Goal: Task Accomplishment & Management: Complete application form

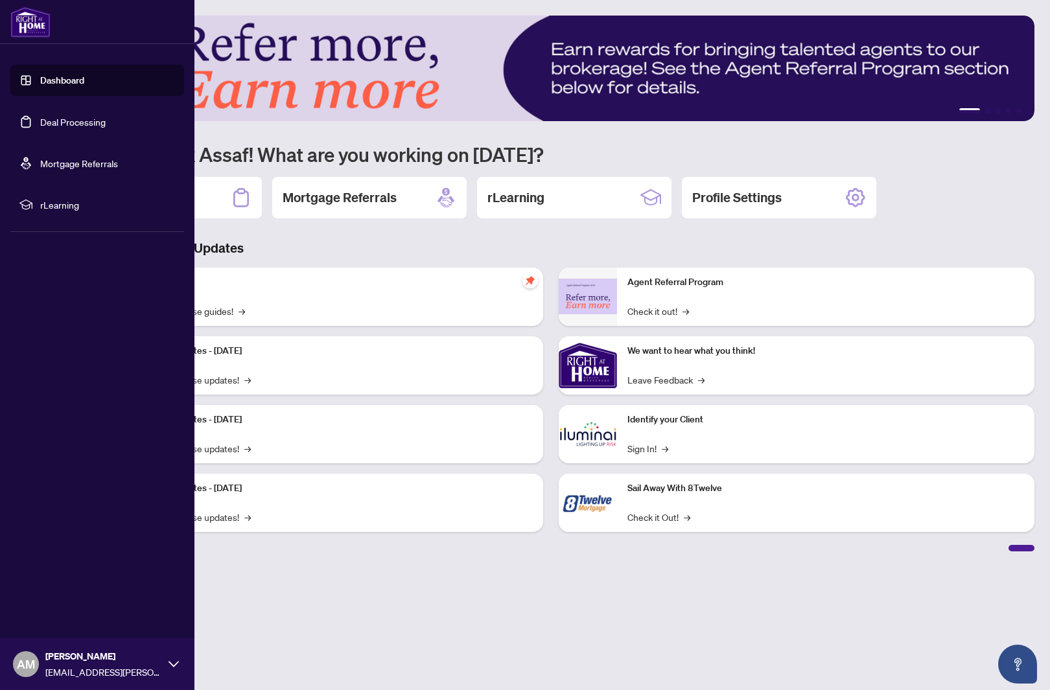
click at [61, 124] on link "Deal Processing" at bounding box center [72, 122] width 65 height 12
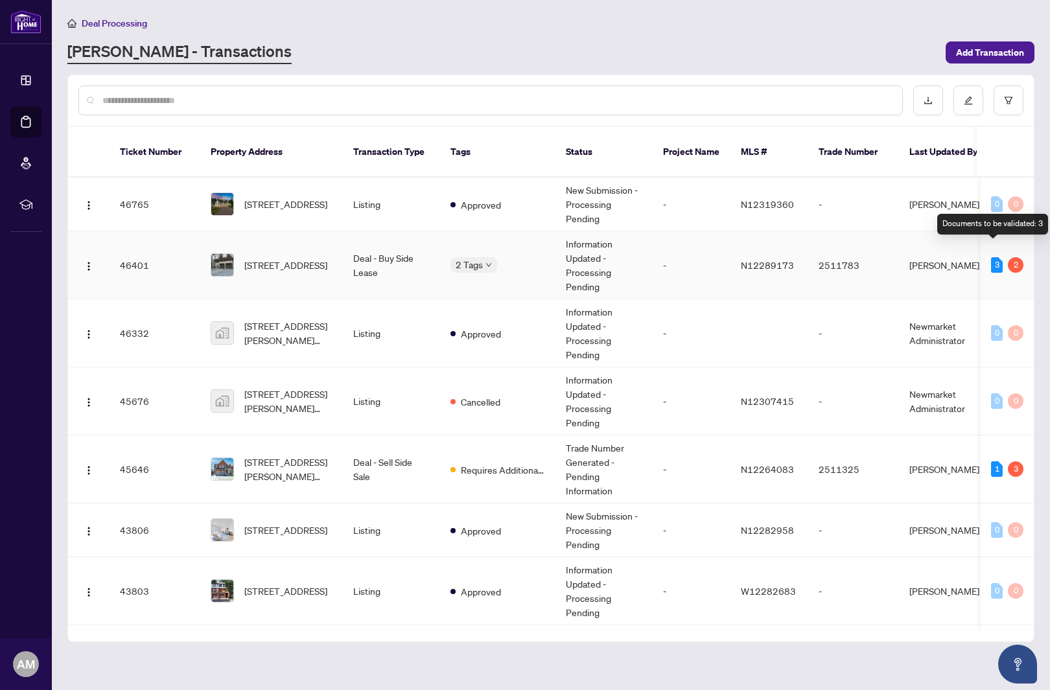
click at [991, 257] on div "3" at bounding box center [997, 265] width 12 height 16
click at [996, 257] on div "3" at bounding box center [997, 265] width 12 height 16
click at [994, 257] on div "3" at bounding box center [997, 265] width 12 height 16
click at [583, 259] on td "Information Updated - Processing Pending" at bounding box center [603, 265] width 97 height 68
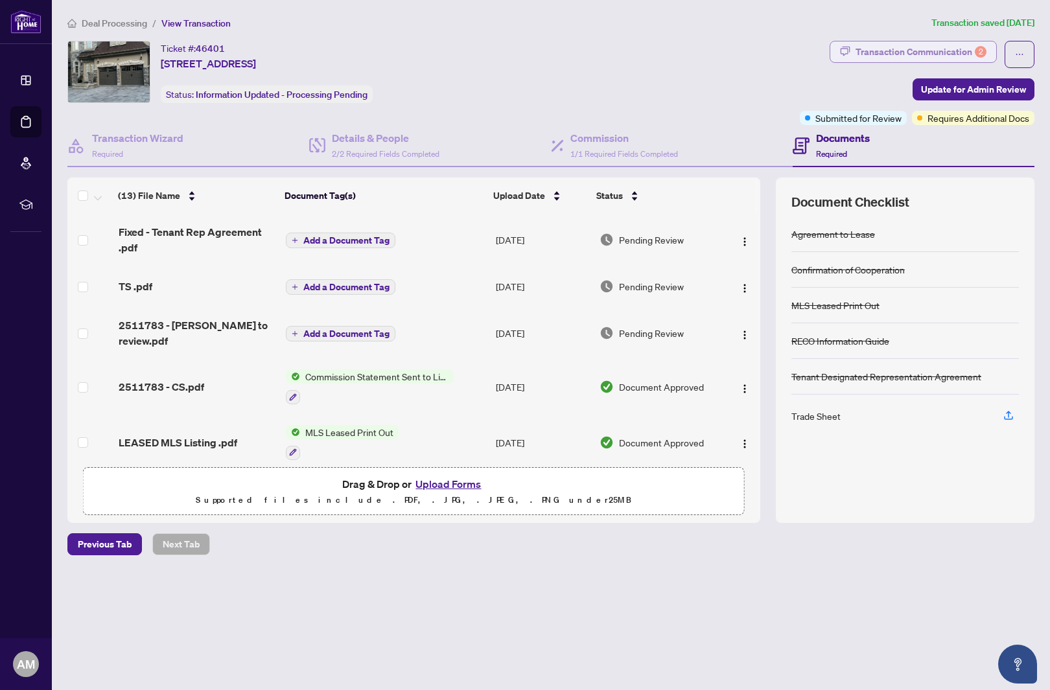
click at [977, 47] on div "2" at bounding box center [980, 52] width 12 height 12
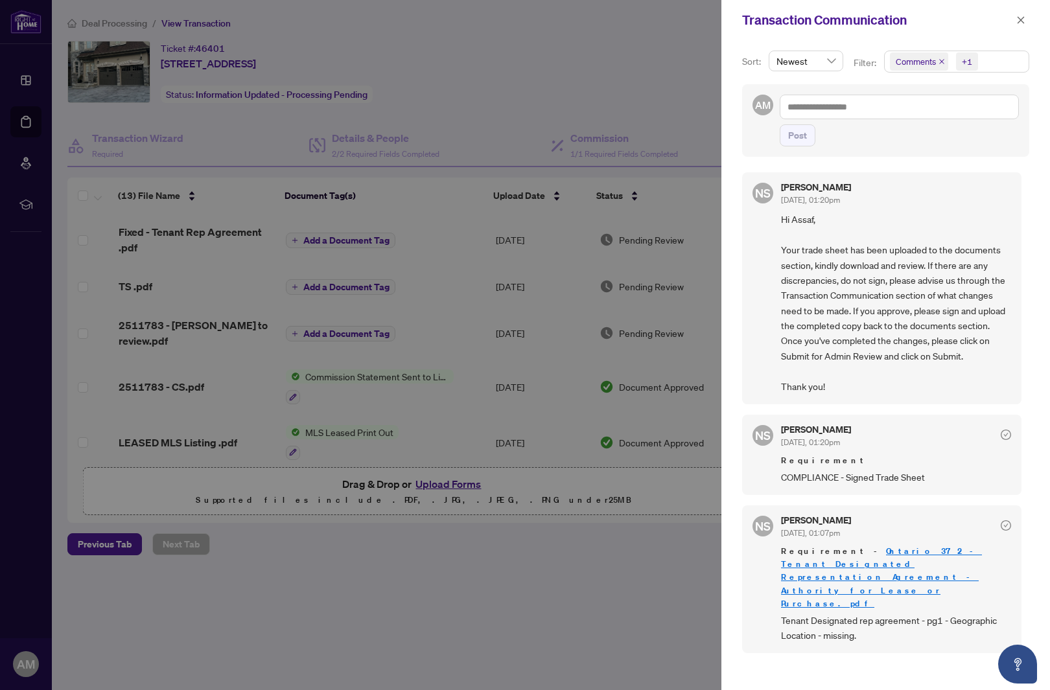
click at [539, 603] on div at bounding box center [525, 345] width 1050 height 690
click at [1022, 16] on icon "close" at bounding box center [1020, 20] width 9 height 9
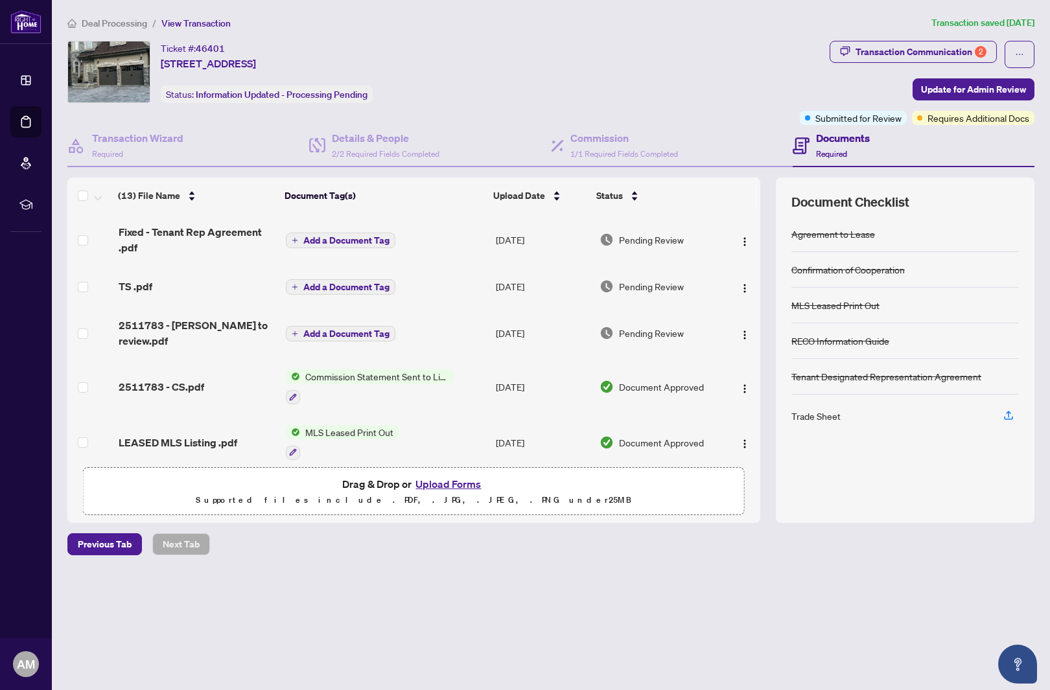
click at [365, 240] on span "Add a Document Tag" at bounding box center [346, 240] width 86 height 9
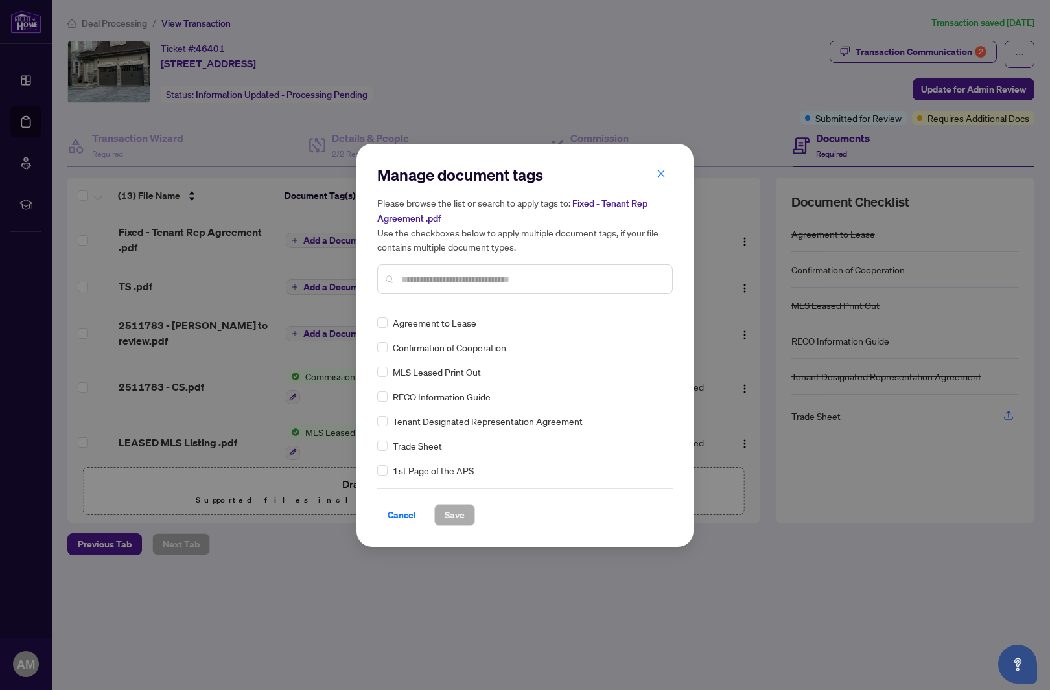
click at [446, 282] on input "text" at bounding box center [531, 279] width 260 height 14
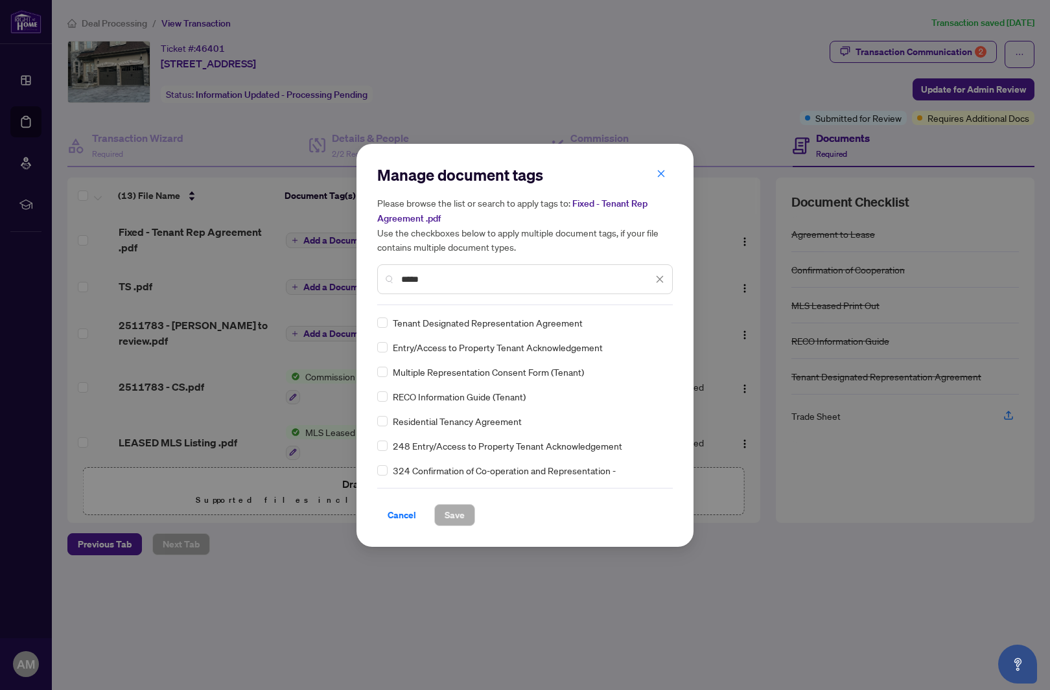
type input "*****"
click at [468, 316] on span "Tenant Designated Representation Agreement" at bounding box center [488, 323] width 190 height 14
click at [468, 323] on span "Tenant Designated Representation Agreement" at bounding box center [488, 323] width 190 height 14
click at [465, 509] on button "Save" at bounding box center [454, 515] width 41 height 22
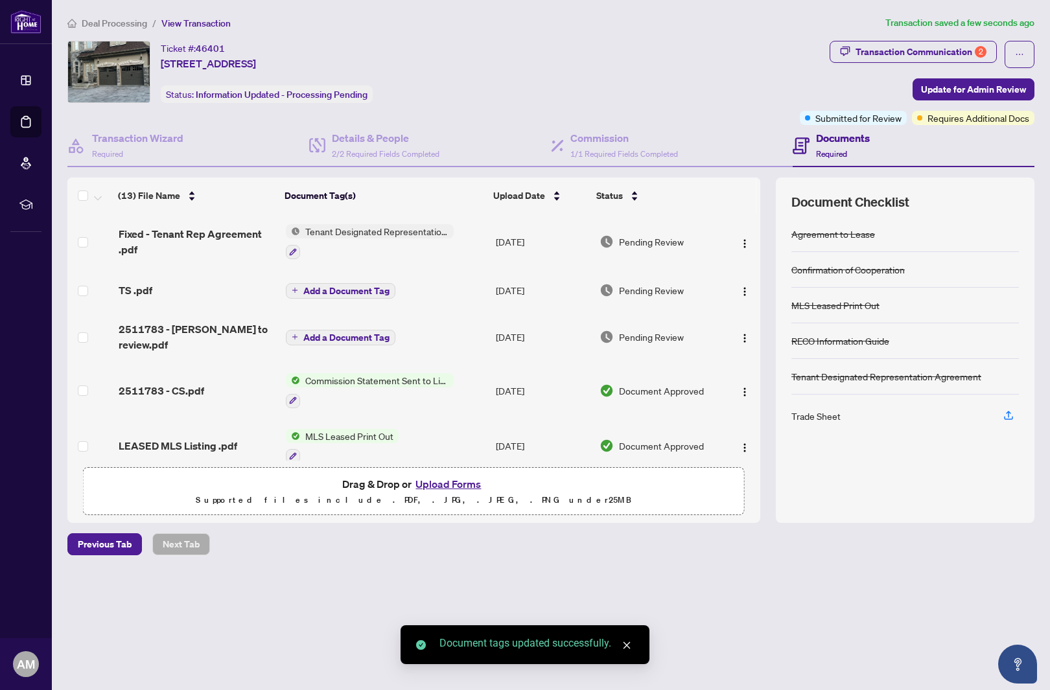
click at [346, 292] on span "Add a Document Tag" at bounding box center [346, 290] width 86 height 9
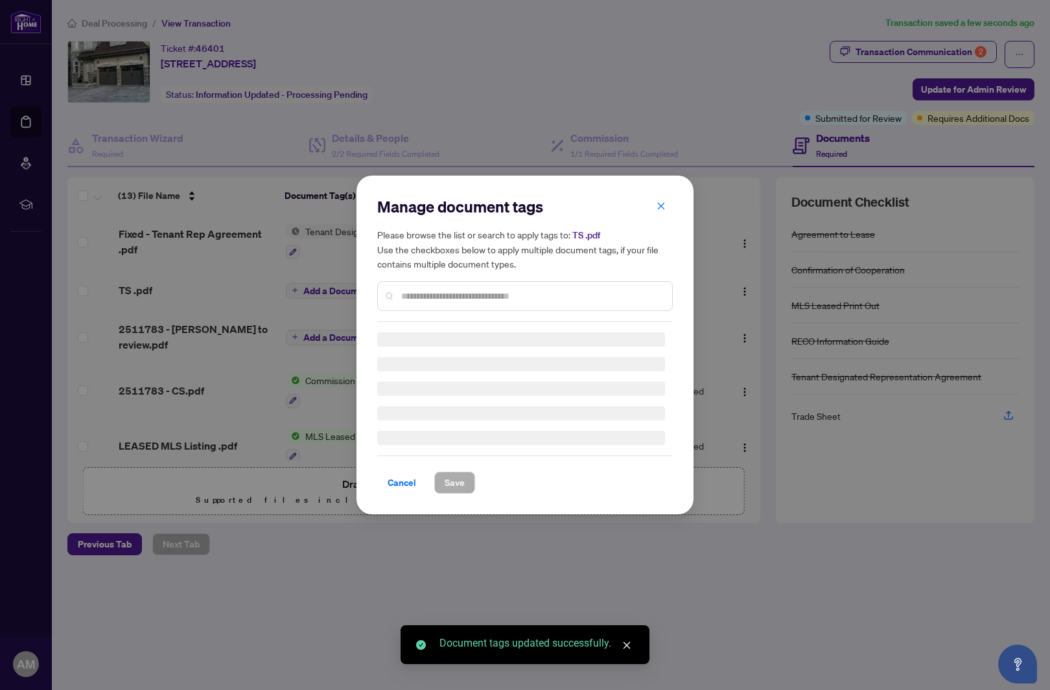
click at [463, 299] on div "Manage document tags Please browse the list or search to apply tags to: TS .pdf…" at bounding box center [524, 344] width 295 height 297
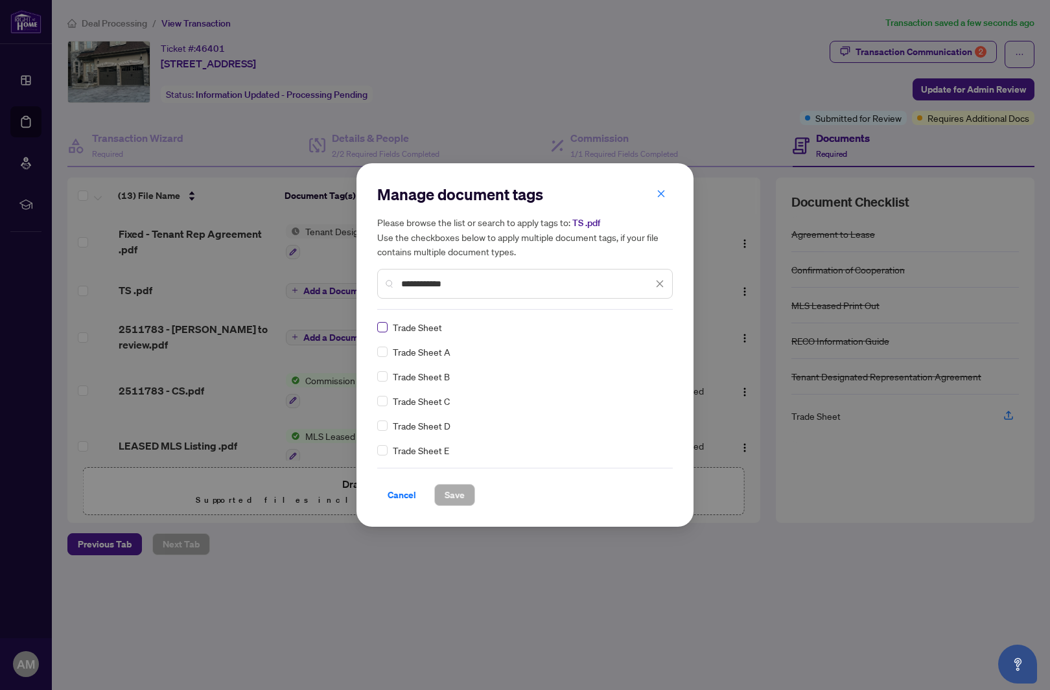
type input "**********"
click at [448, 495] on span "Save" at bounding box center [454, 495] width 20 height 21
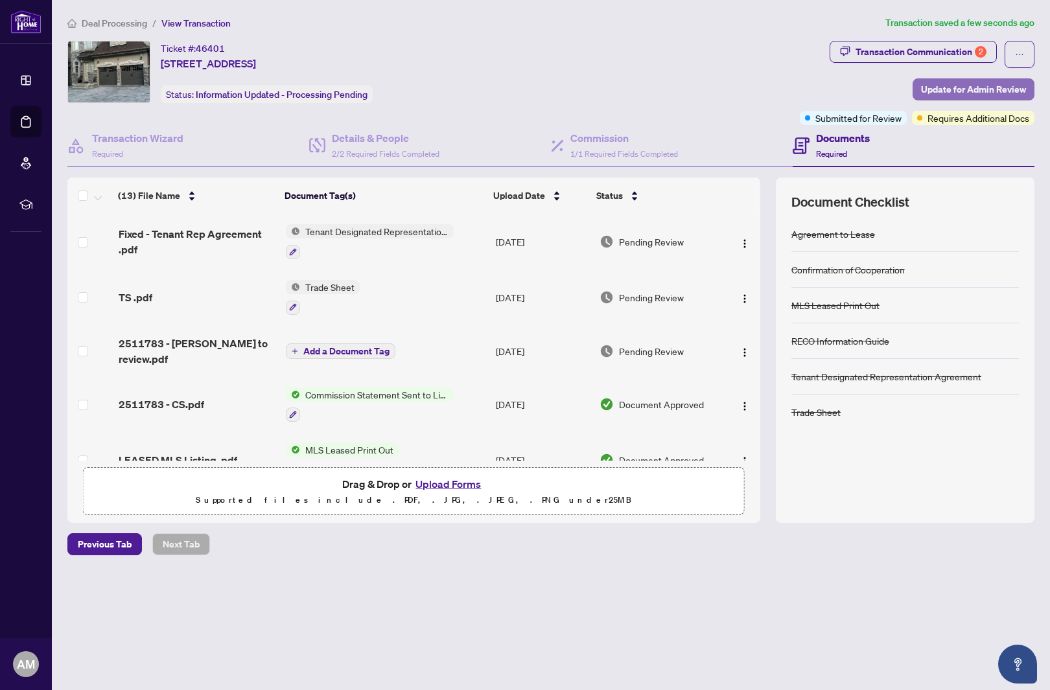
click at [967, 91] on span "Update for Admin Review" at bounding box center [973, 89] width 105 height 21
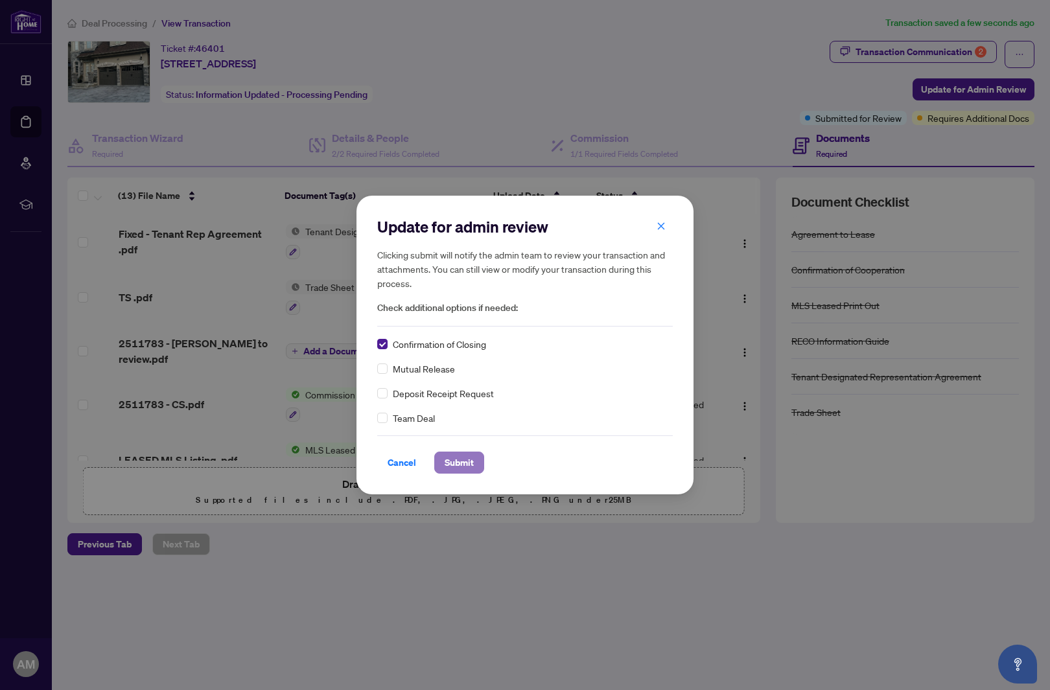
click at [463, 465] on span "Submit" at bounding box center [458, 462] width 29 height 21
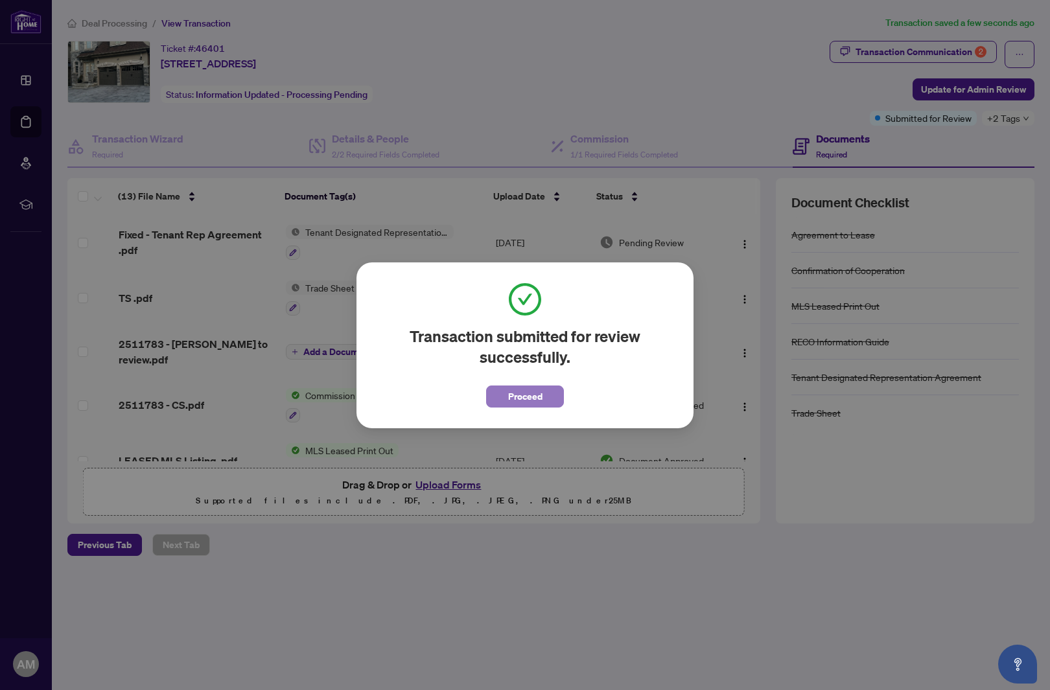
click at [535, 398] on span "Proceed" at bounding box center [525, 396] width 34 height 21
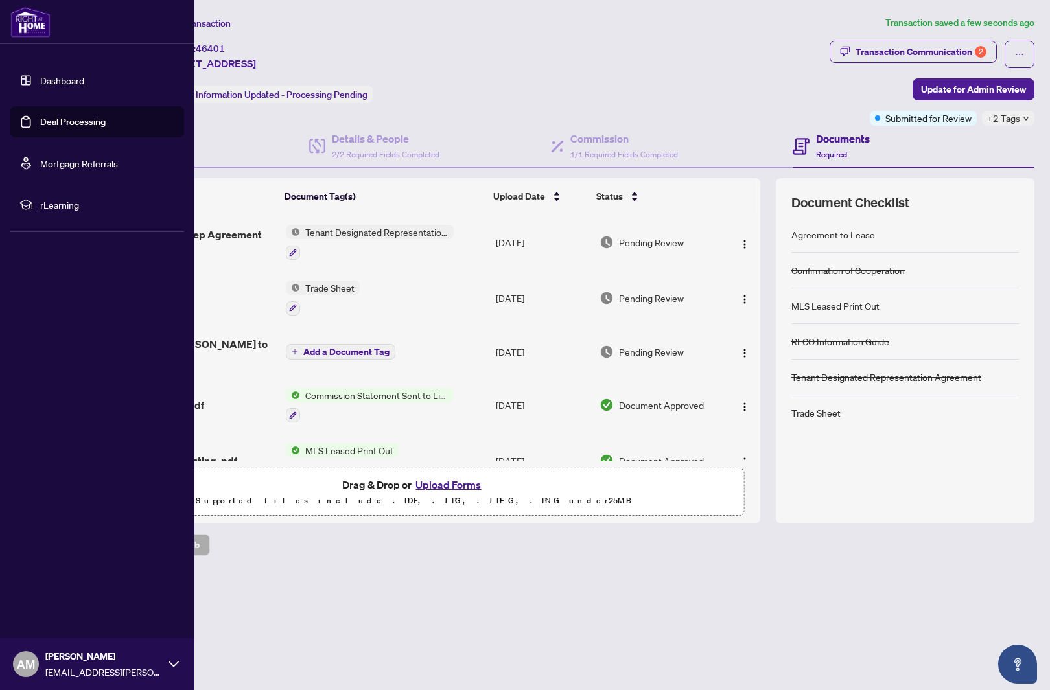
click at [51, 121] on link "Deal Processing" at bounding box center [72, 122] width 65 height 12
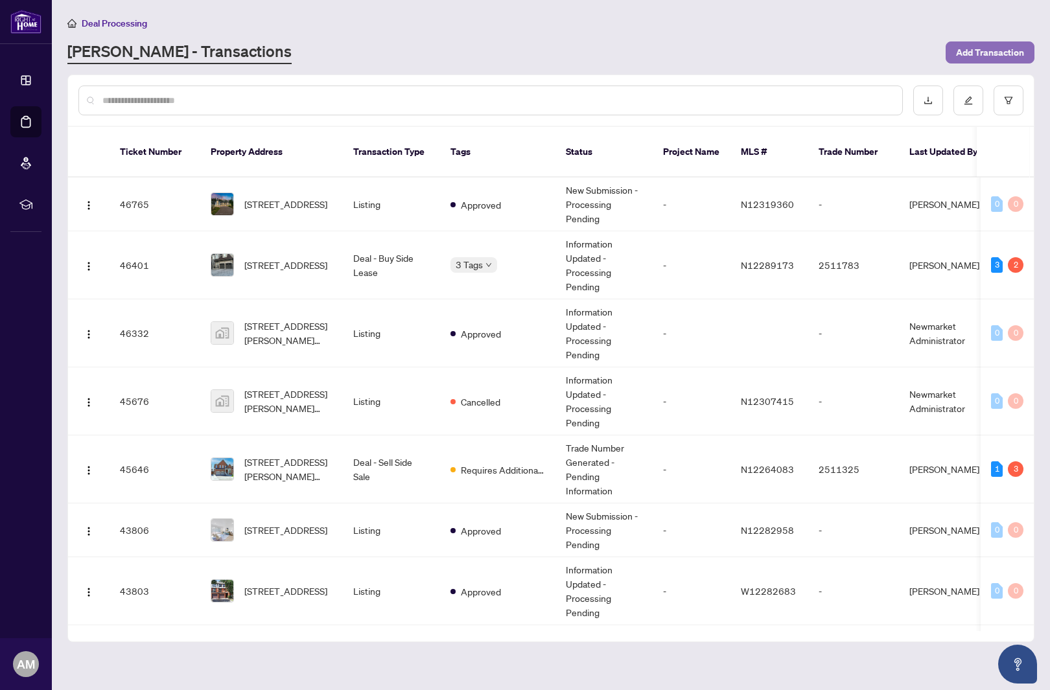
click at [976, 47] on span "Add Transaction" at bounding box center [990, 52] width 68 height 21
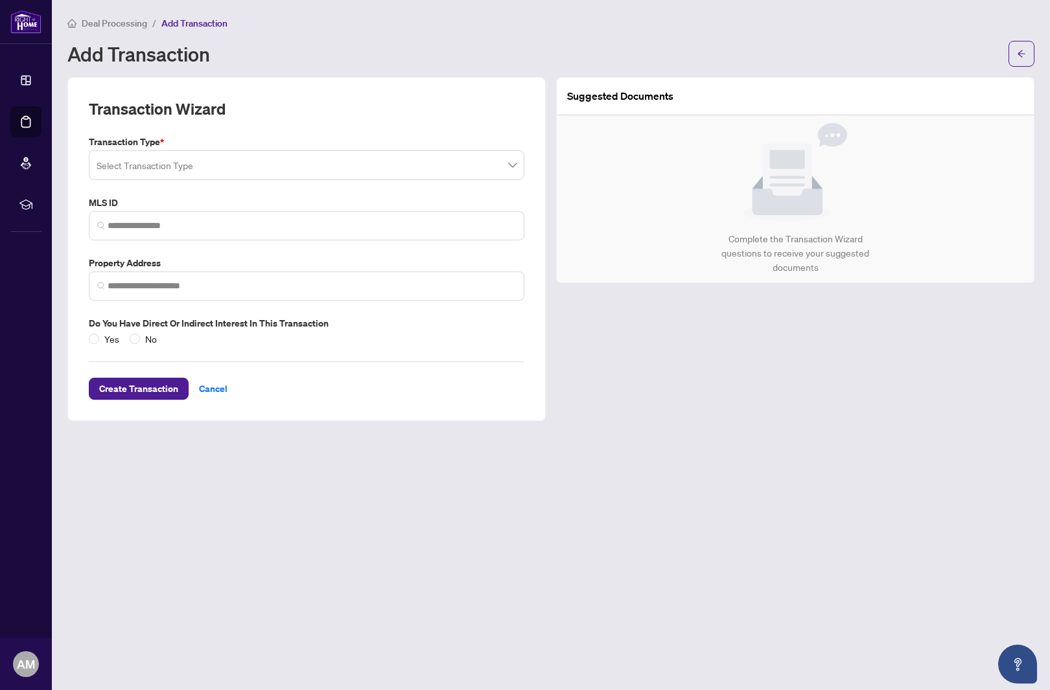
click at [171, 158] on input "search" at bounding box center [301, 167] width 408 height 29
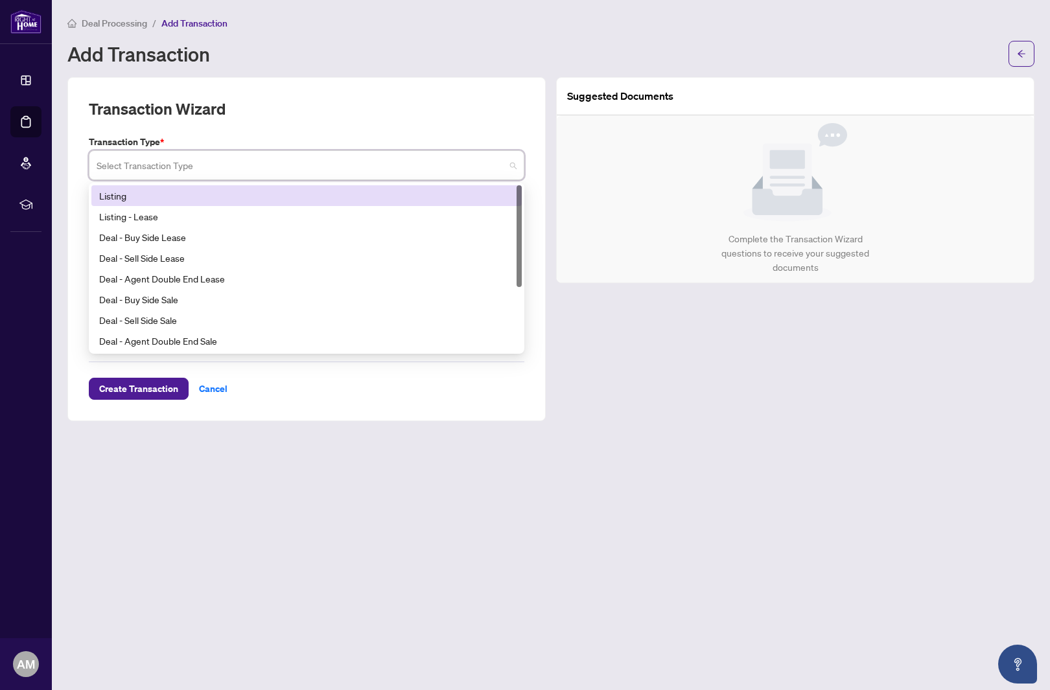
click at [155, 189] on div "Listing" at bounding box center [306, 196] width 415 height 14
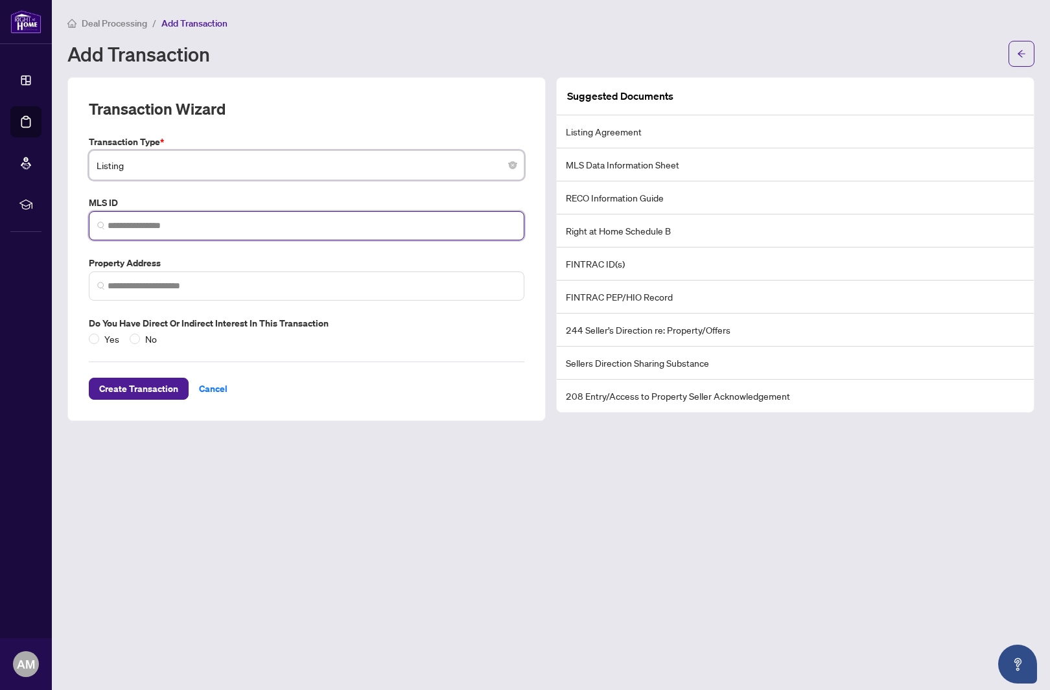
click at [199, 227] on input "search" at bounding box center [312, 226] width 408 height 14
paste input "*********"
type input "*********"
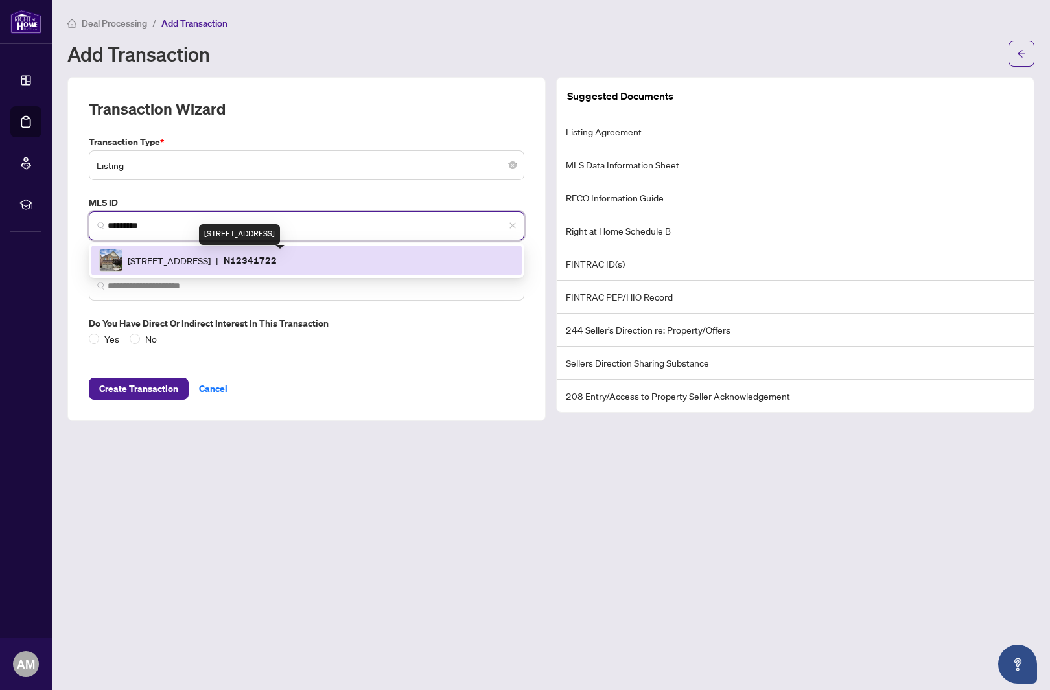
click at [211, 261] on span "[STREET_ADDRESS]" at bounding box center [169, 260] width 83 height 14
type input "**********"
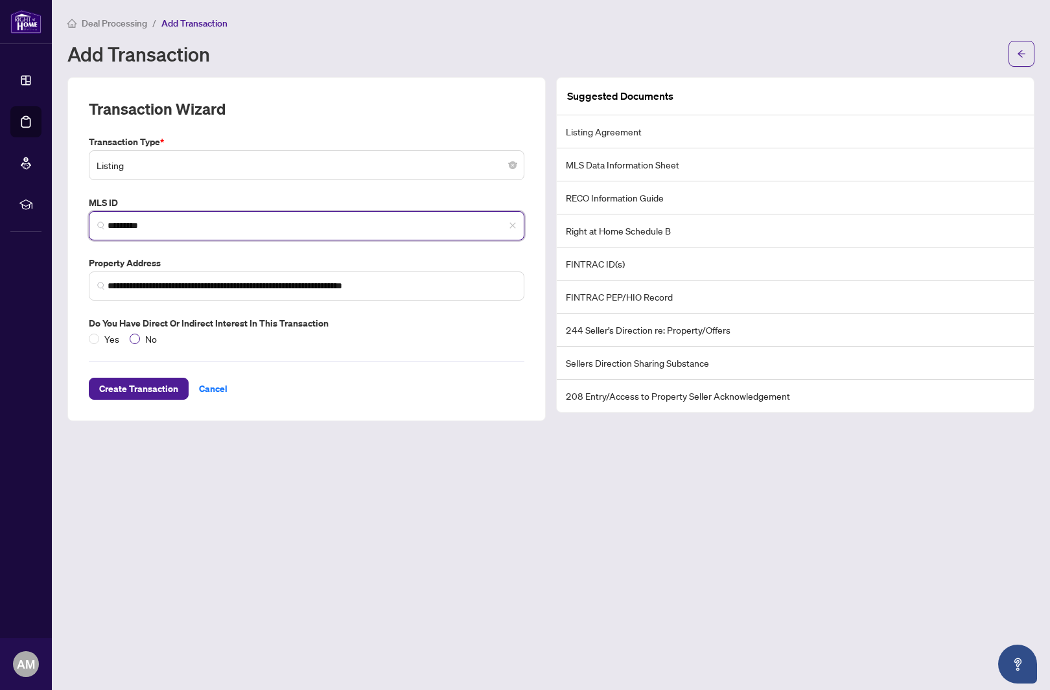
type input "*********"
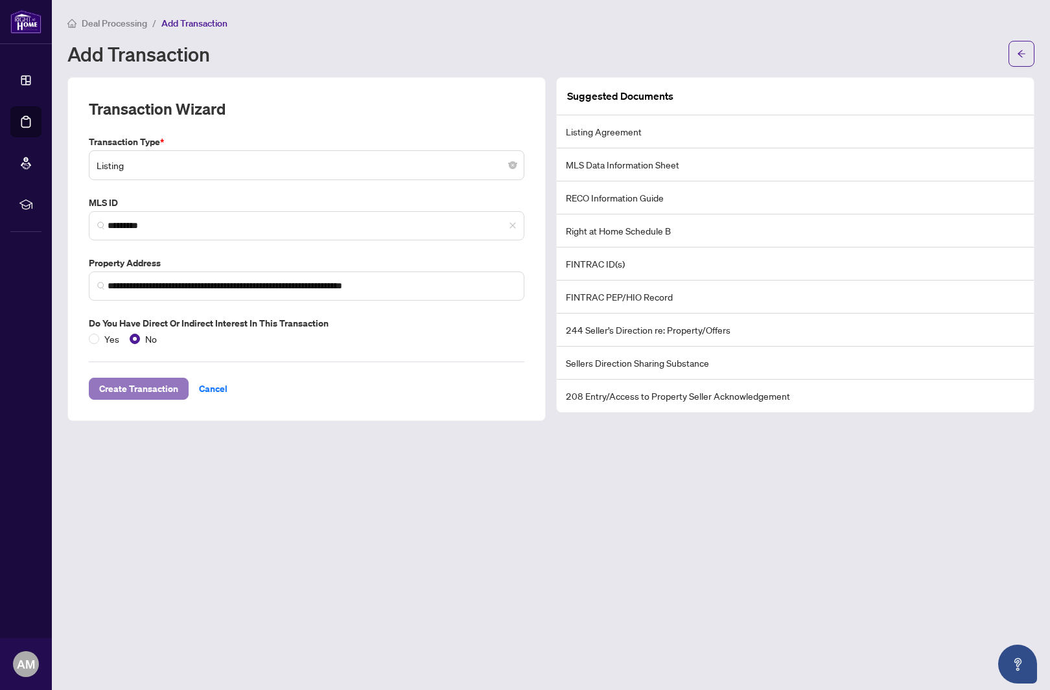
click at [129, 393] on span "Create Transaction" at bounding box center [138, 388] width 79 height 21
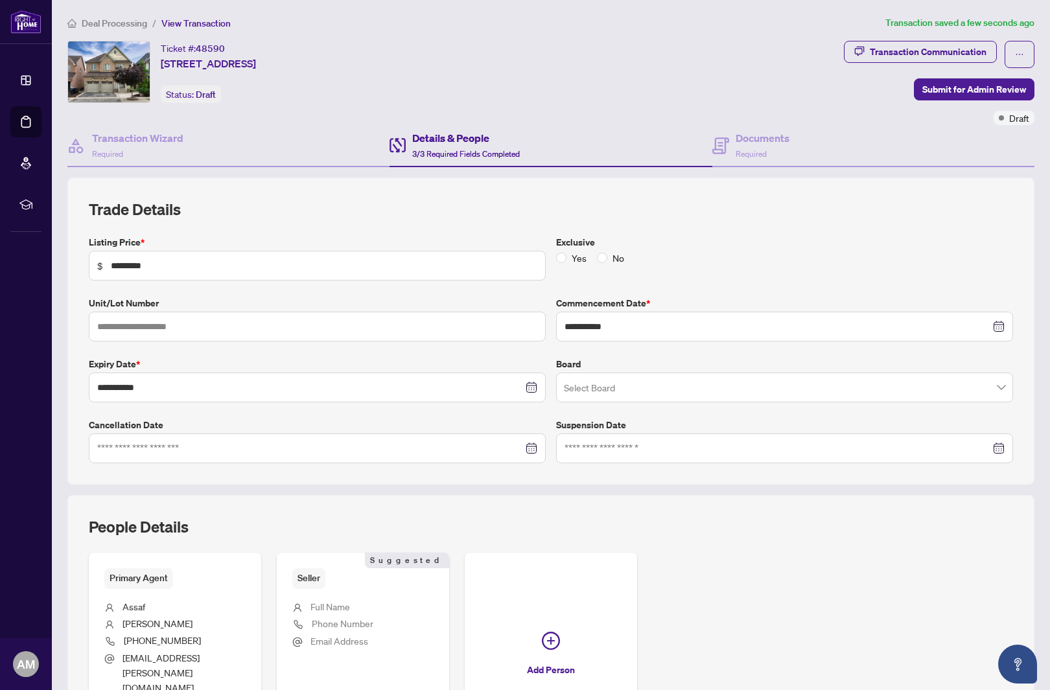
scroll to position [155, 0]
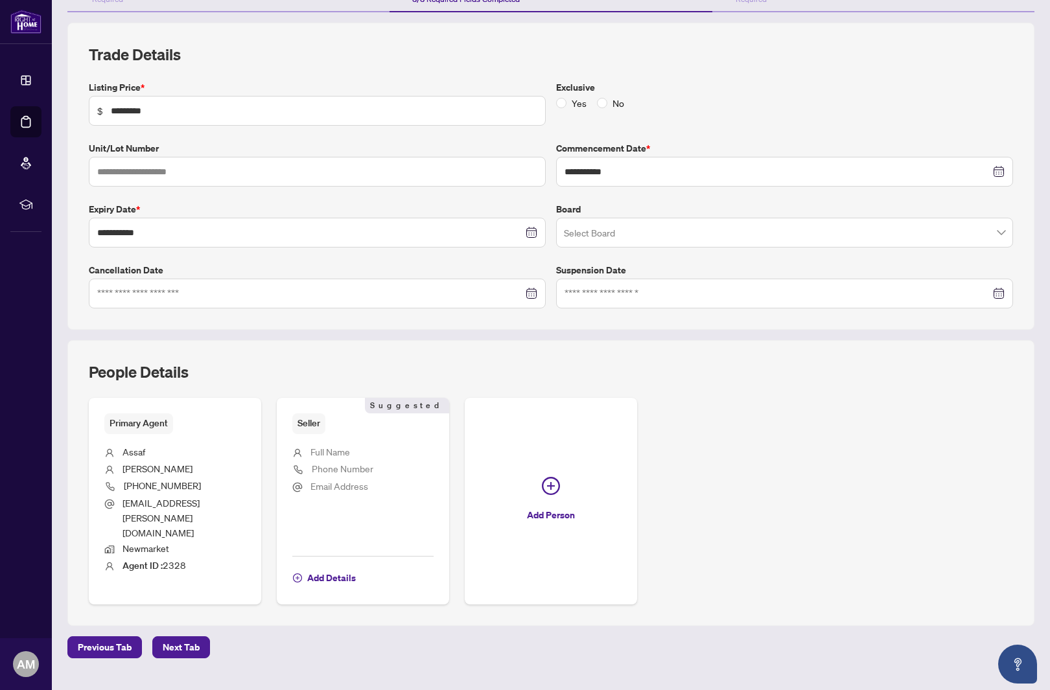
click at [176, 637] on span "Next Tab" at bounding box center [181, 647] width 37 height 21
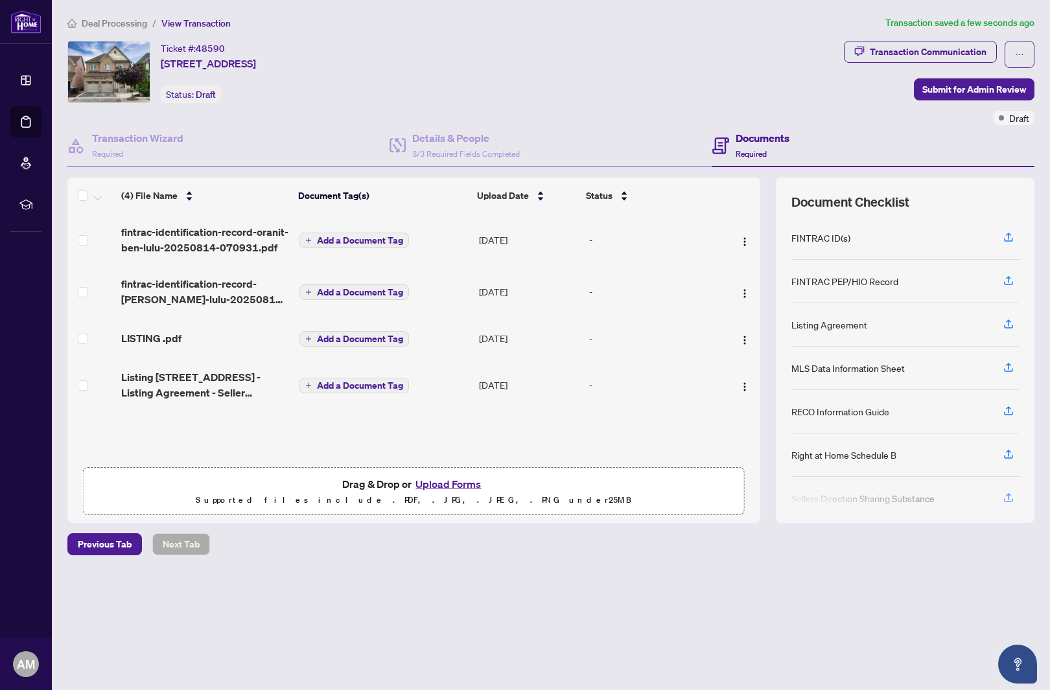
click at [374, 241] on span "Add a Document Tag" at bounding box center [360, 240] width 86 height 9
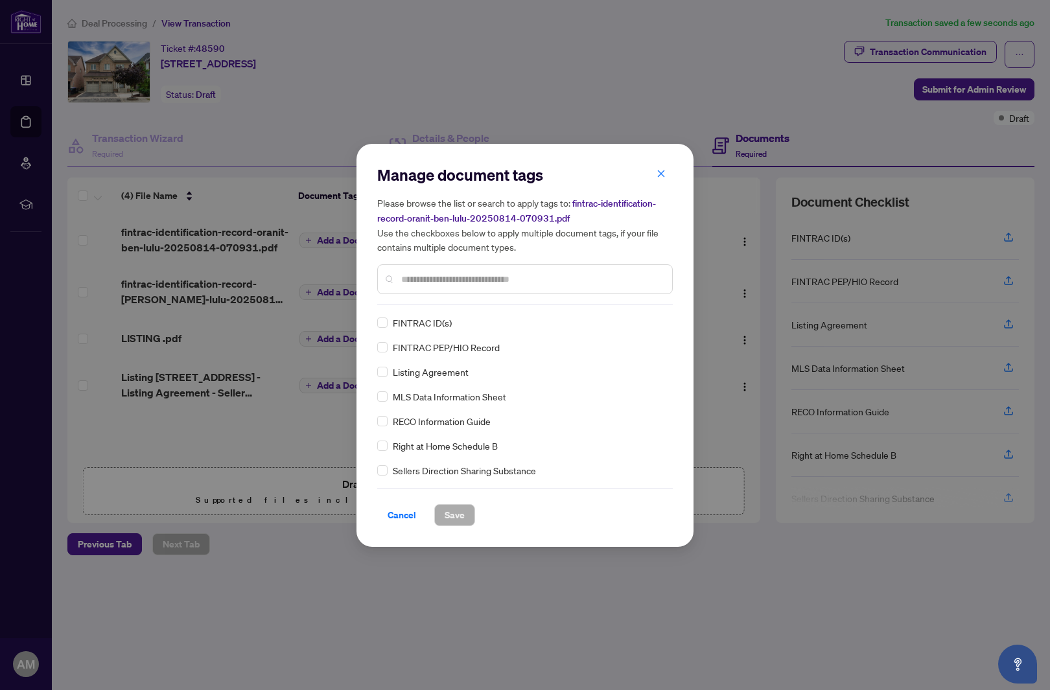
click at [420, 305] on div "Manage document tags Please browse the list or search to apply tags to: fintrac…" at bounding box center [524, 346] width 295 height 362
click at [420, 275] on input "text" at bounding box center [531, 279] width 260 height 14
click at [454, 520] on span "Save" at bounding box center [454, 515] width 20 height 21
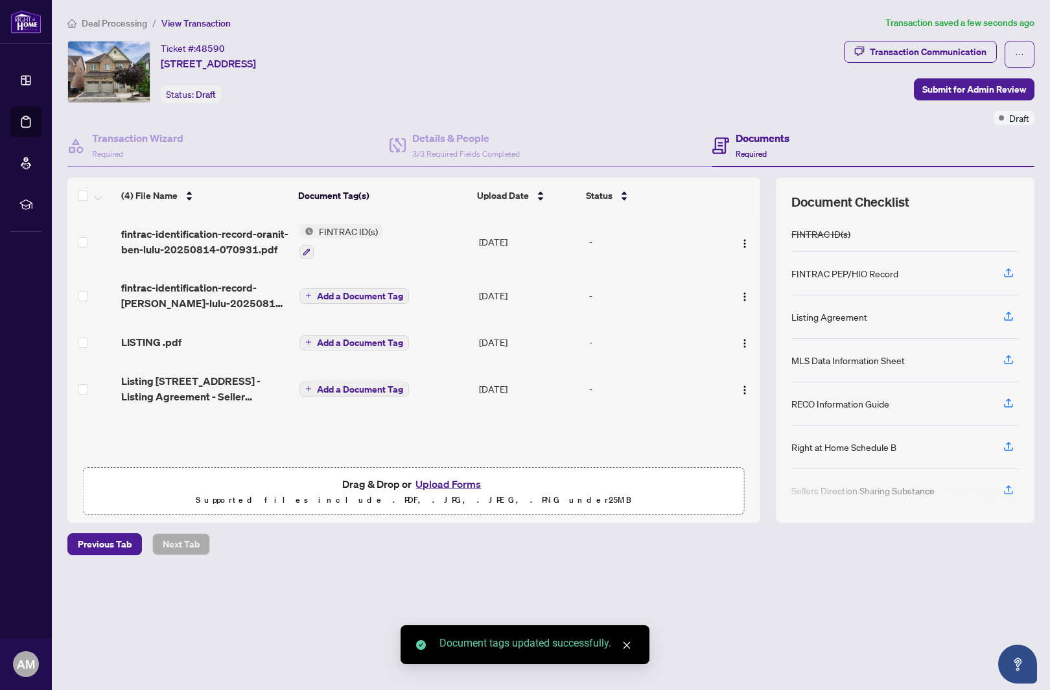
click at [332, 296] on span "Add a Document Tag" at bounding box center [360, 296] width 86 height 9
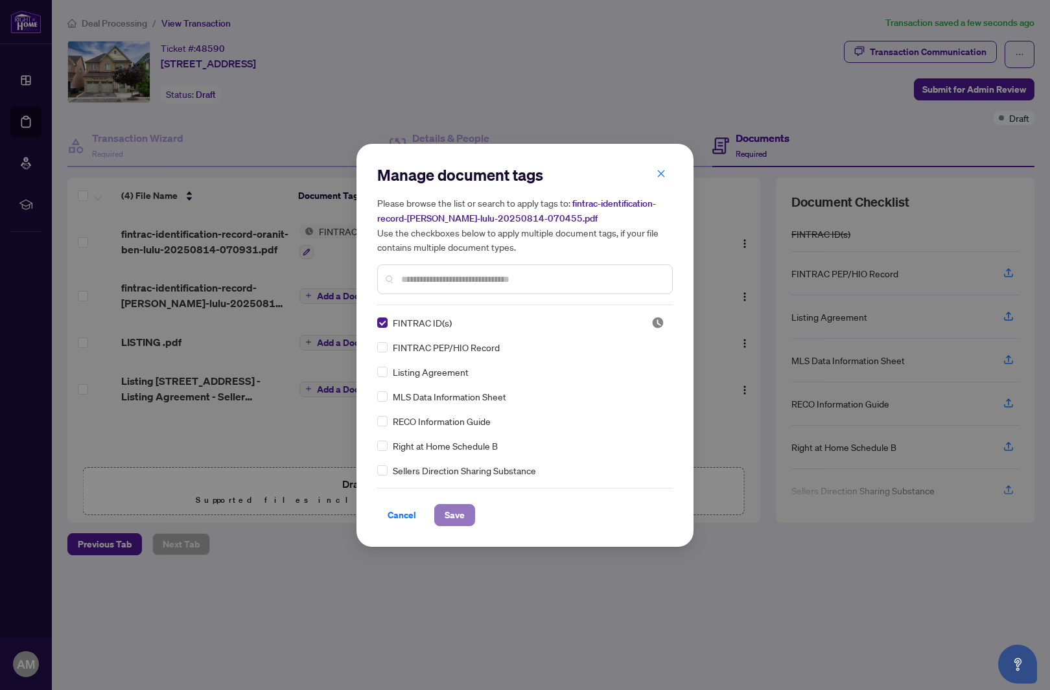
click at [461, 518] on span "Save" at bounding box center [454, 515] width 20 height 21
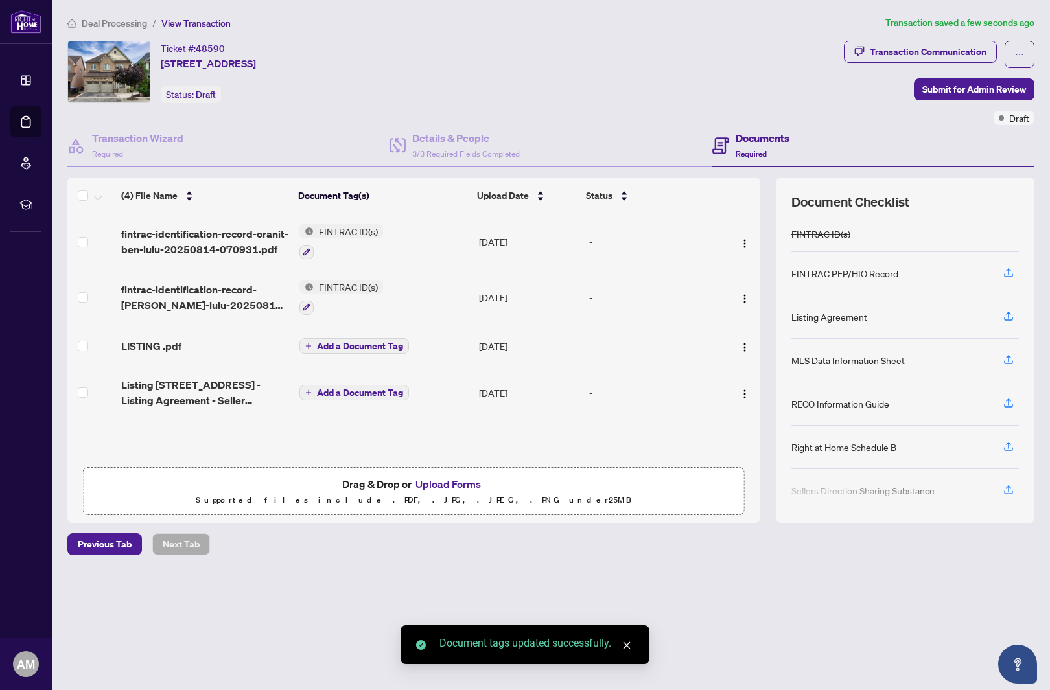
scroll to position [1, 0]
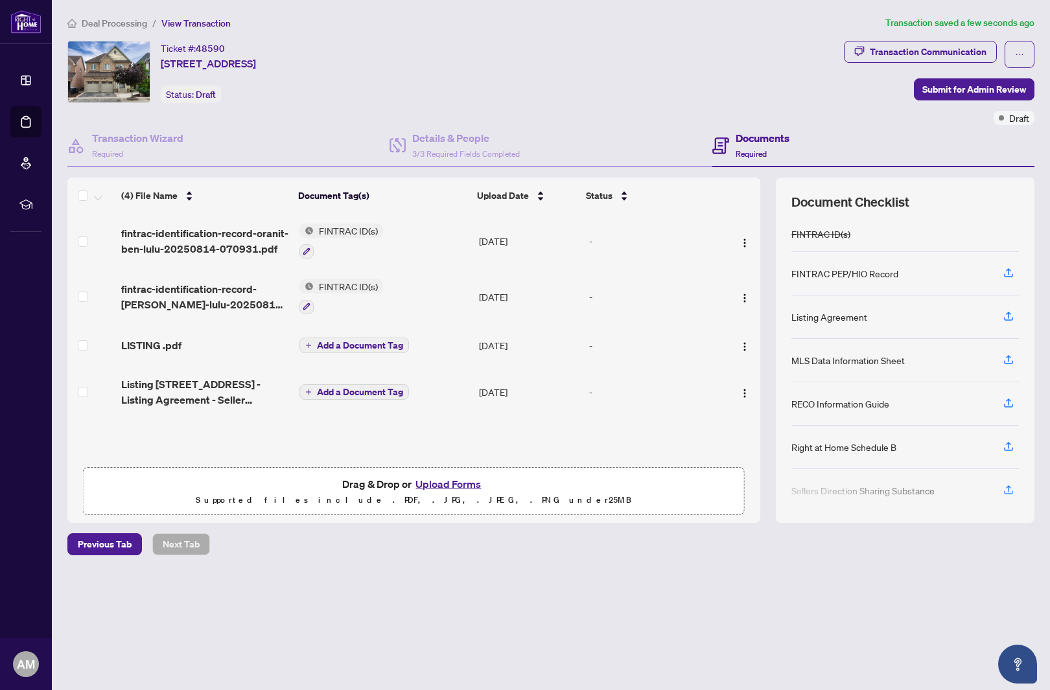
click at [340, 345] on span "Add a Document Tag" at bounding box center [360, 345] width 86 height 9
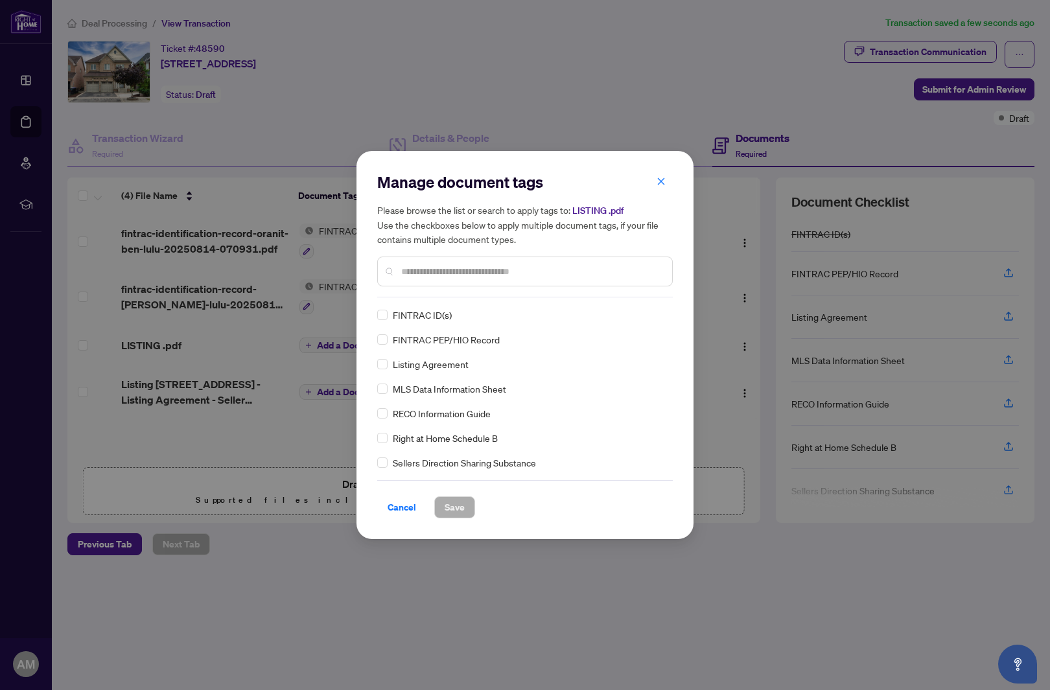
click at [428, 273] on input "text" at bounding box center [531, 271] width 260 height 14
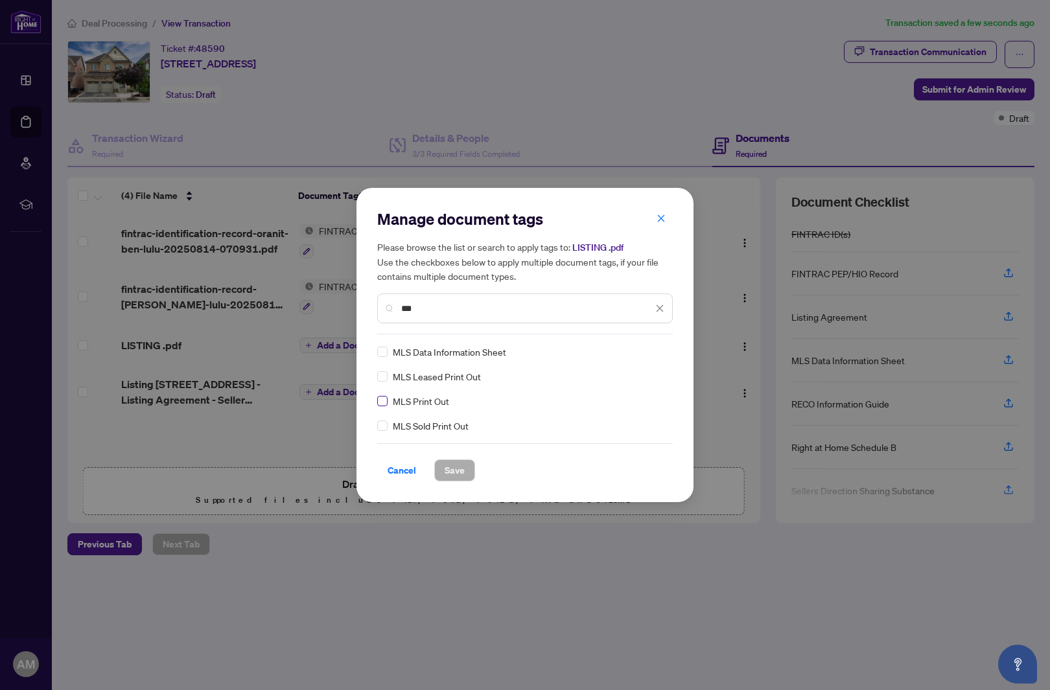
type input "***"
click at [459, 471] on span "Save" at bounding box center [454, 470] width 20 height 21
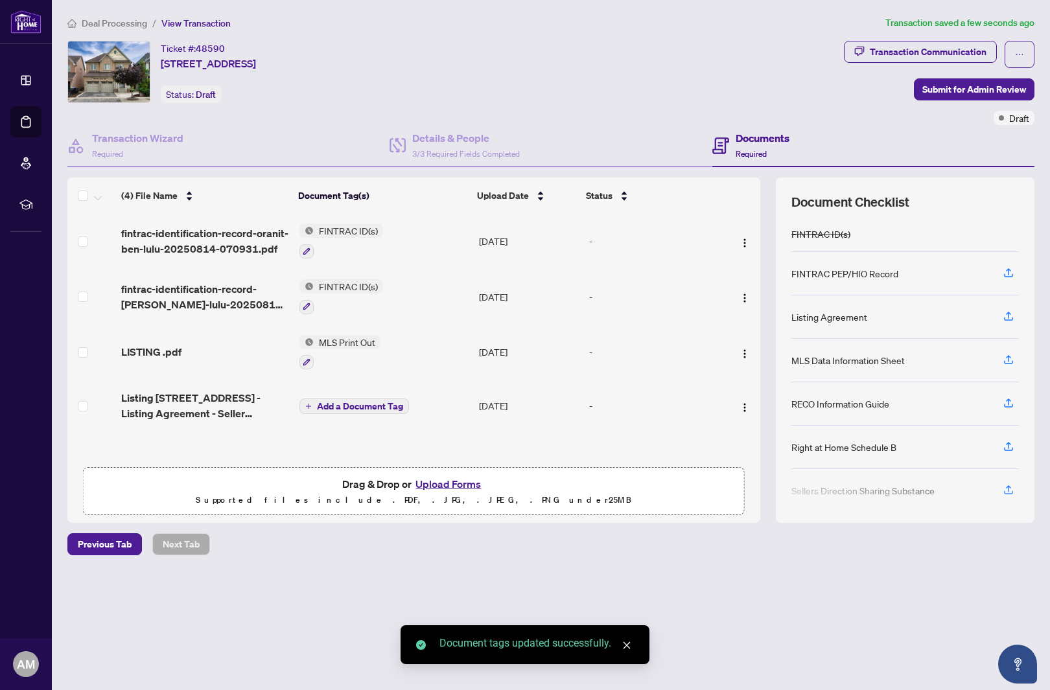
click at [214, 408] on span "Listing [STREET_ADDRESS] - Listing Agreement - Seller Designated Representation…" at bounding box center [205, 405] width 168 height 31
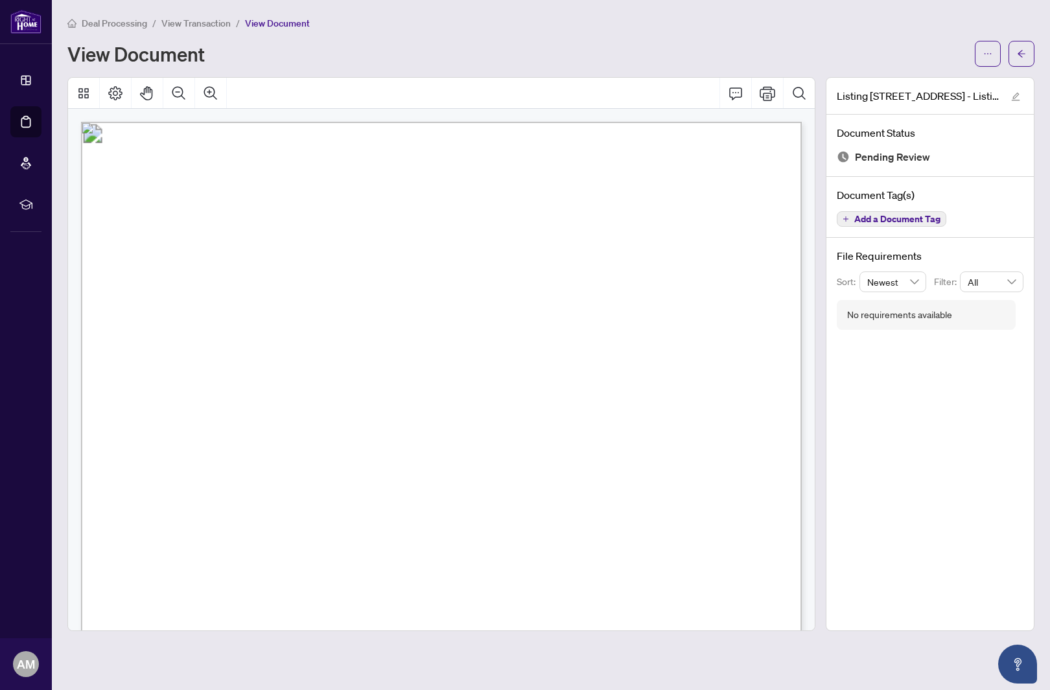
click at [925, 222] on span "Add a Document Tag" at bounding box center [897, 218] width 86 height 9
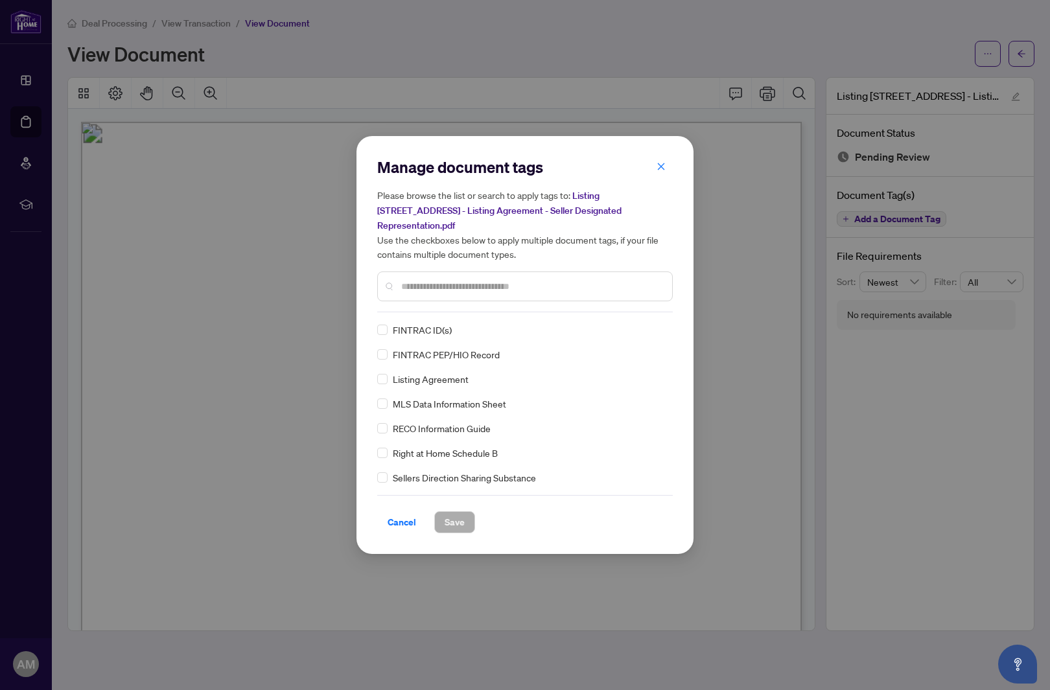
click at [444, 287] on input "text" at bounding box center [531, 286] width 260 height 14
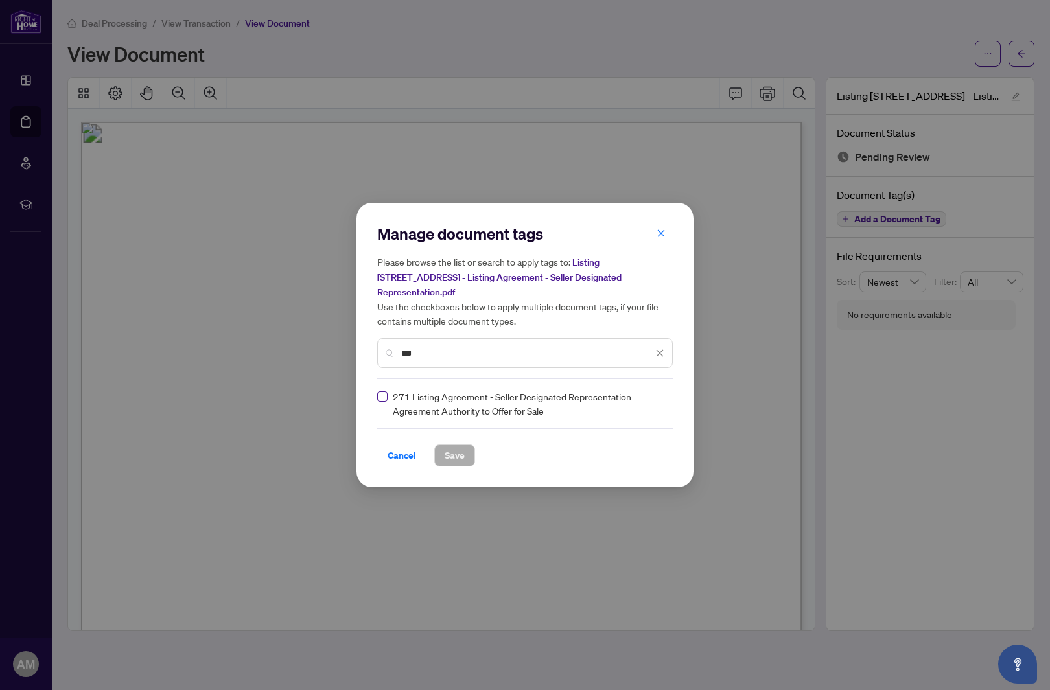
type input "***"
click at [452, 452] on span "Save" at bounding box center [454, 455] width 20 height 21
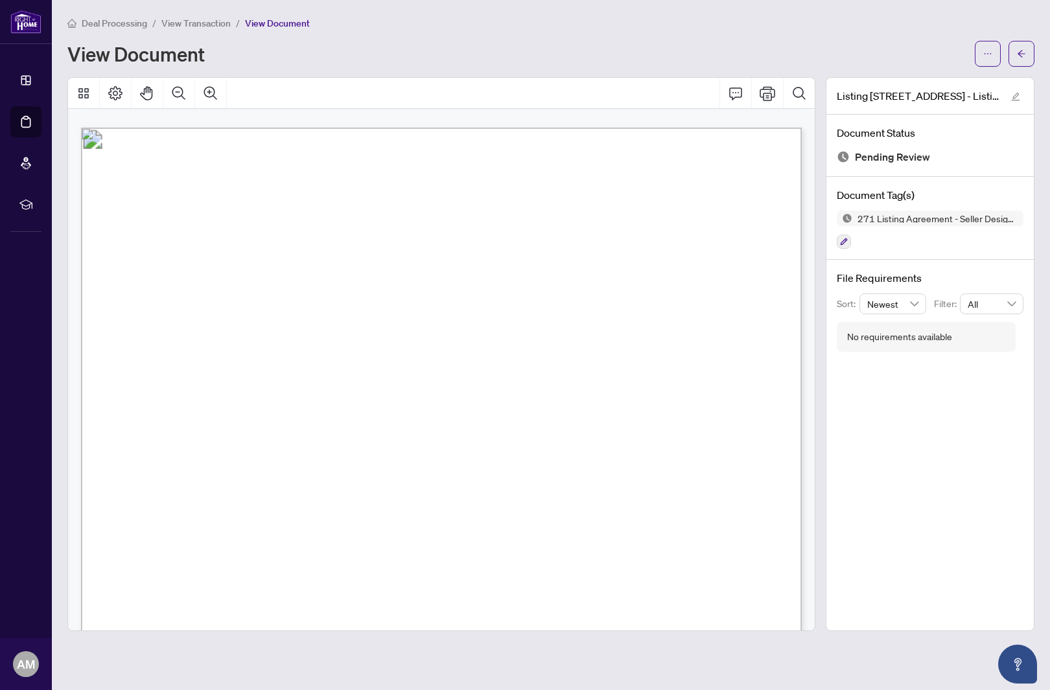
scroll to position [4780, 0]
click at [844, 244] on icon "button" at bounding box center [844, 242] width 8 height 8
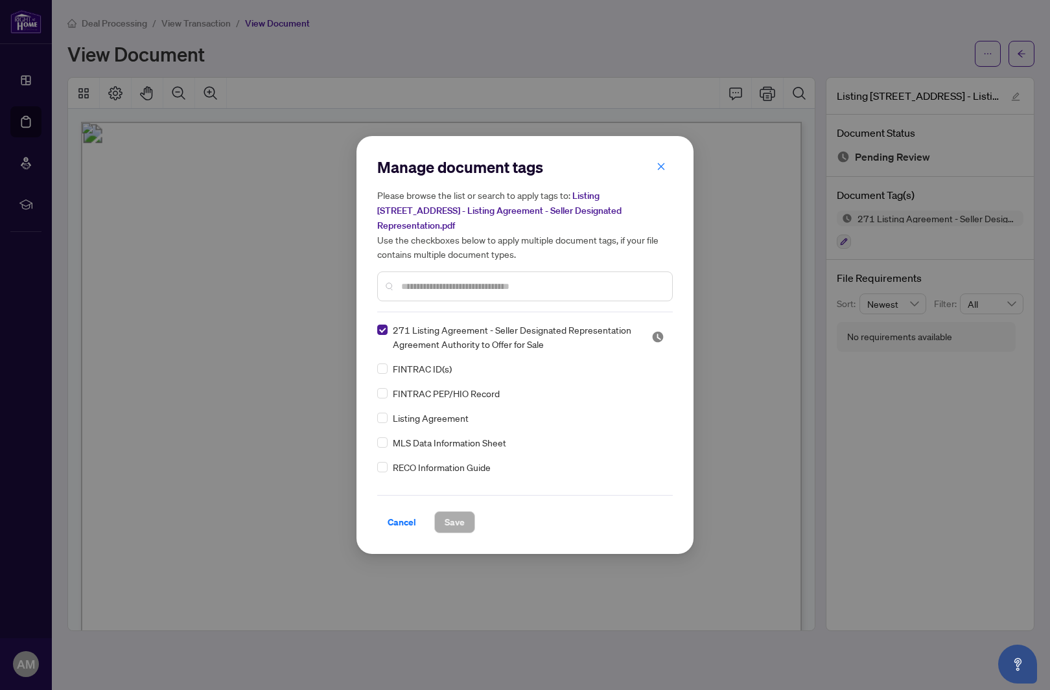
click at [462, 285] on input "text" at bounding box center [531, 286] width 260 height 14
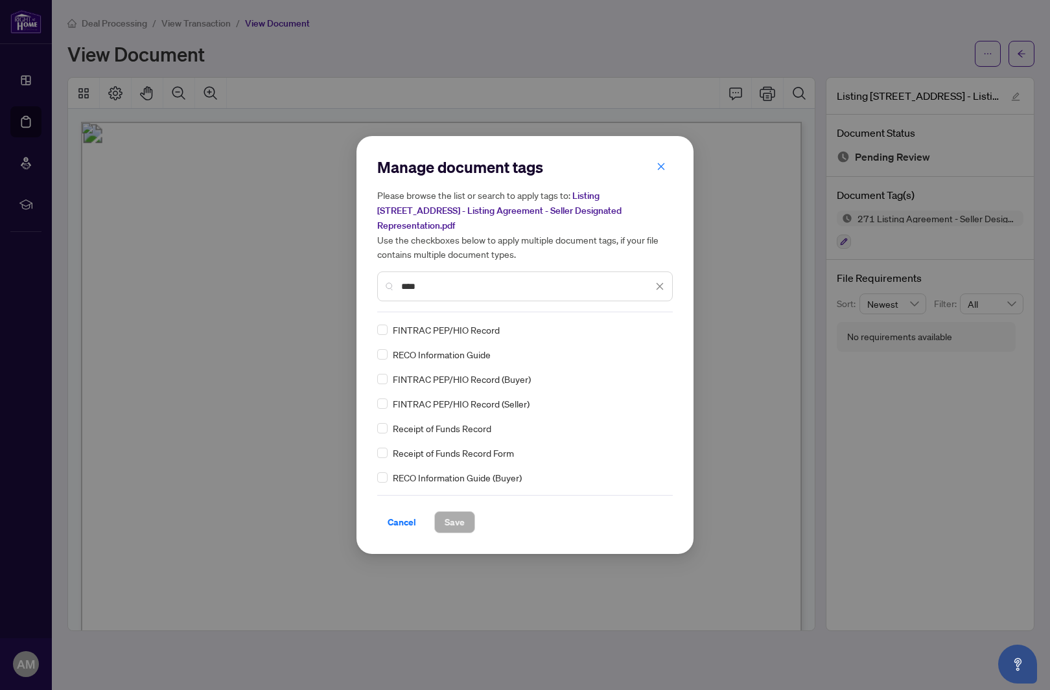
type input "****"
click at [457, 525] on span "Save" at bounding box center [454, 522] width 20 height 21
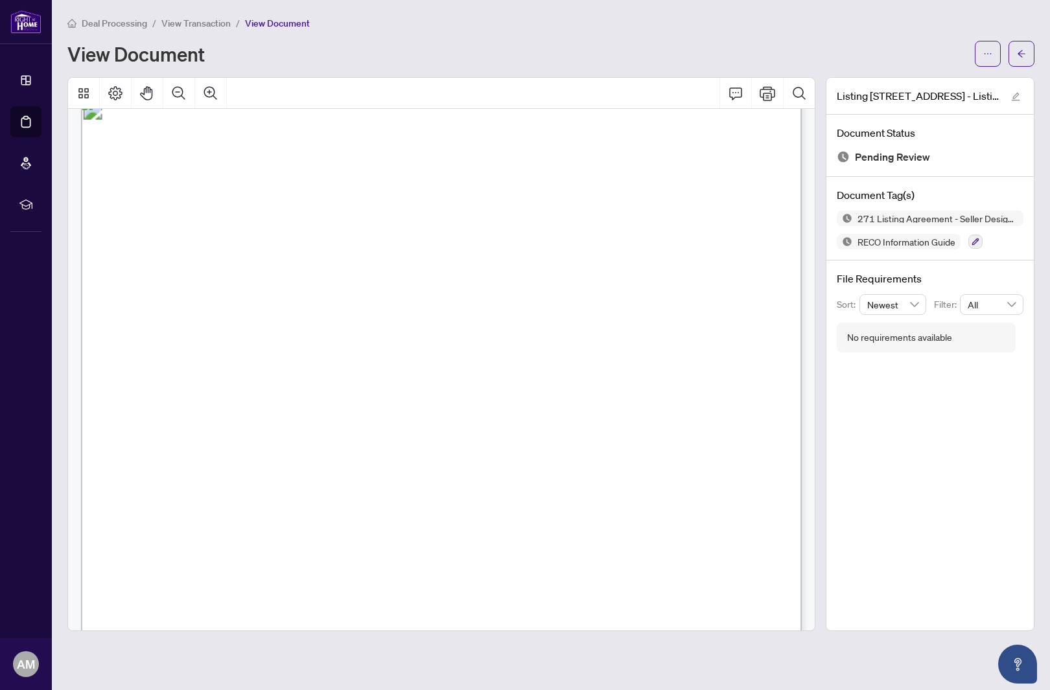
scroll to position [17232, 0]
click at [977, 242] on icon "button" at bounding box center [975, 242] width 8 height 8
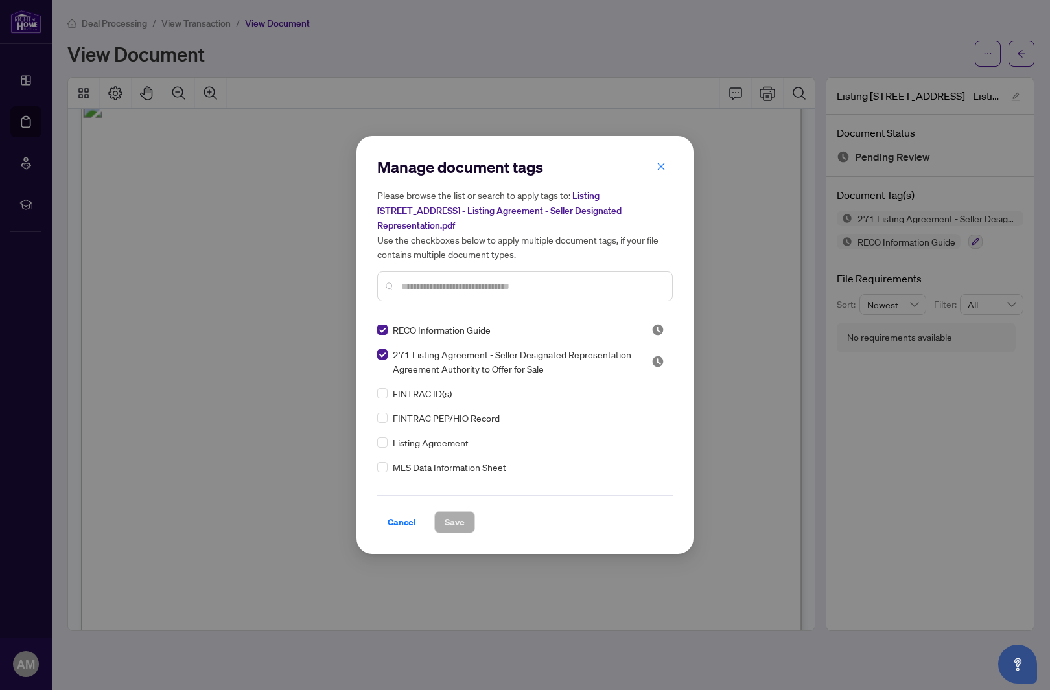
click at [465, 282] on input "text" at bounding box center [531, 286] width 260 height 14
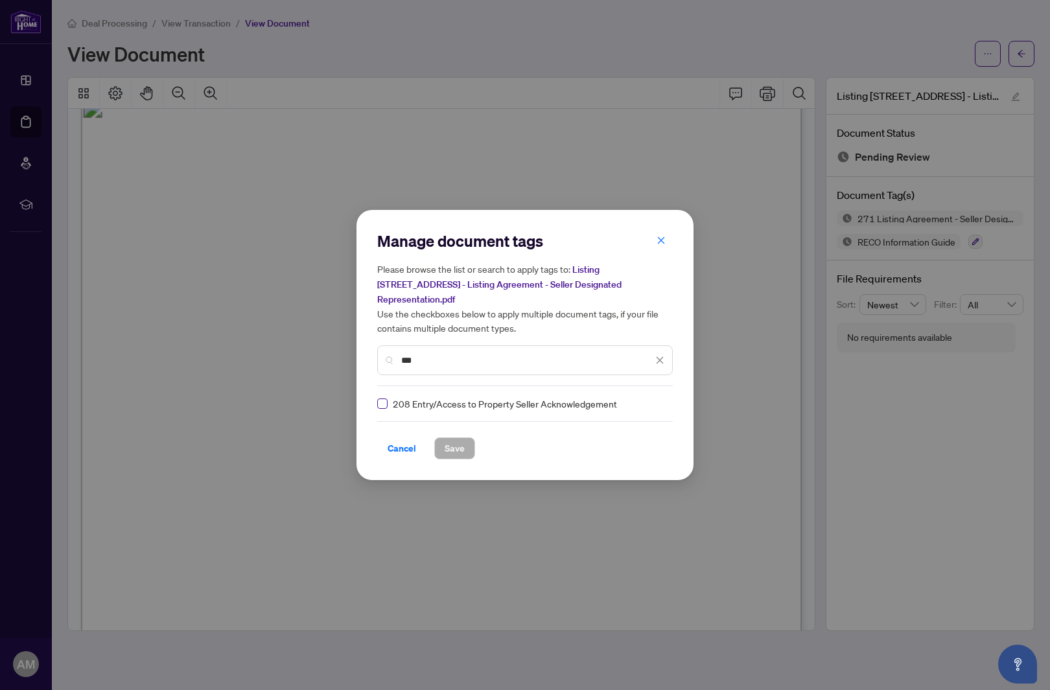
type input "***"
click at [453, 450] on span "Save" at bounding box center [454, 448] width 20 height 21
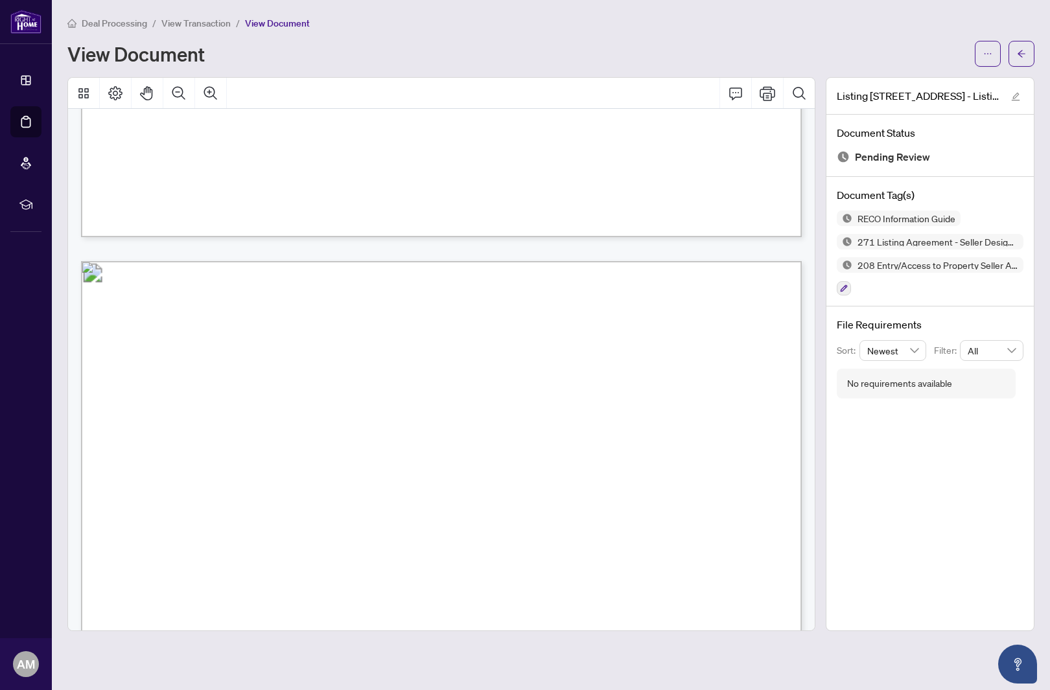
scroll to position [18024, 0]
click at [842, 288] on icon "button" at bounding box center [844, 288] width 8 height 8
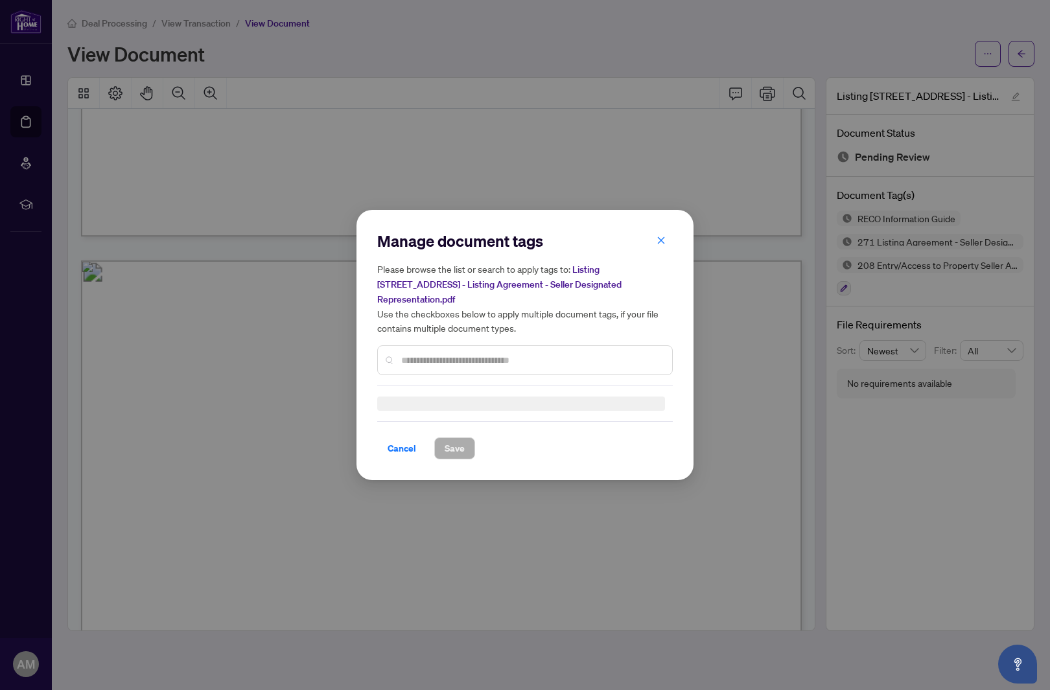
click at [494, 358] on div "Manage document tags Please browse the list or search to apply tags to: Listing…" at bounding box center [524, 345] width 295 height 229
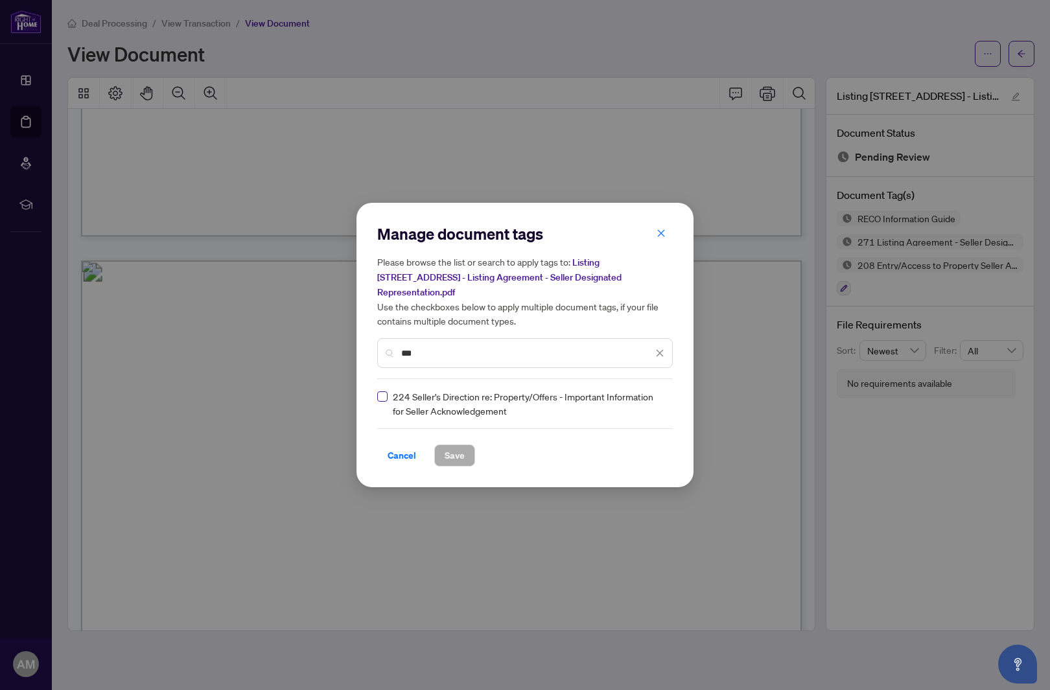
type input "***"
click at [450, 450] on span "Save" at bounding box center [454, 455] width 20 height 21
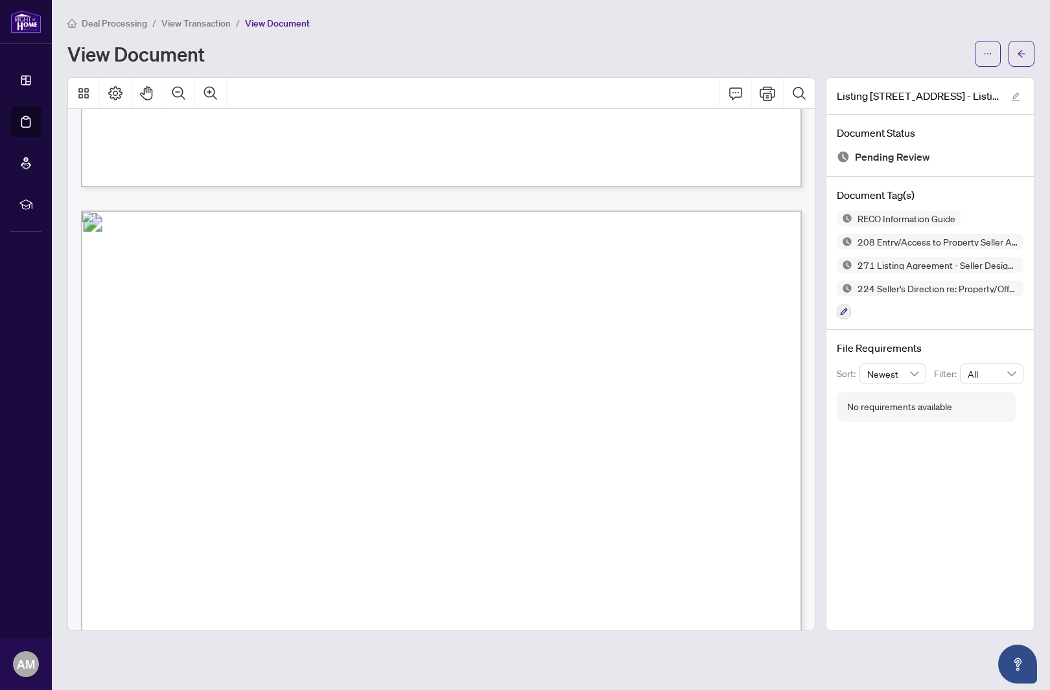
scroll to position [19032, 0]
click at [843, 310] on icon "button" at bounding box center [844, 312] width 8 height 8
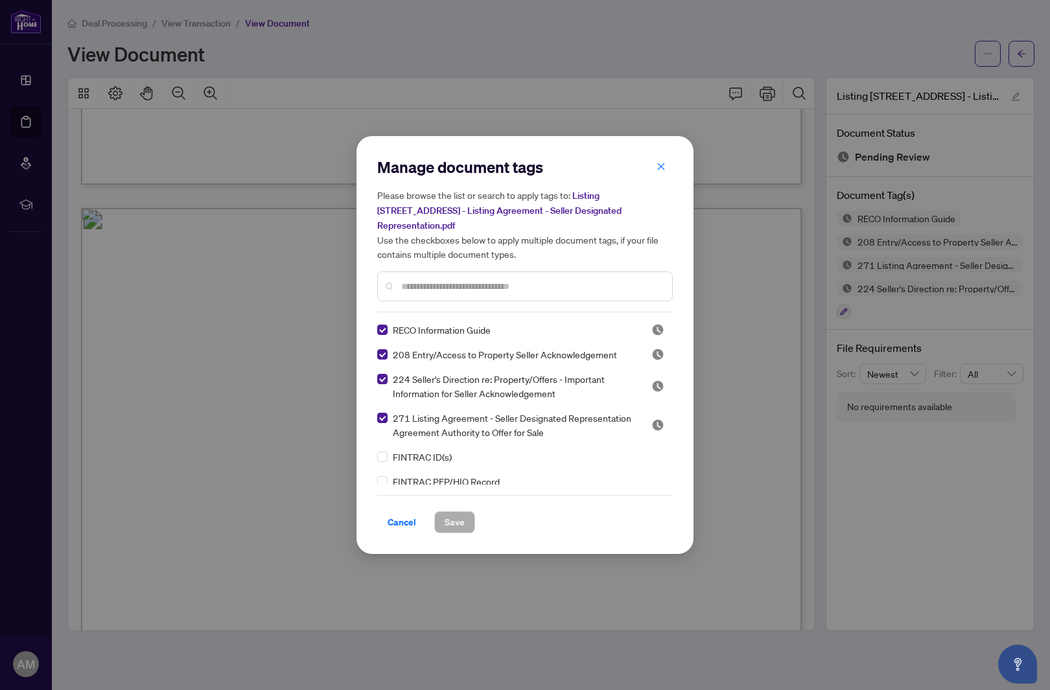
click at [434, 360] on span "208 Entry/Access to Property Seller Acknowledgement" at bounding box center [505, 354] width 224 height 14
click at [413, 285] on input "text" at bounding box center [531, 286] width 260 height 14
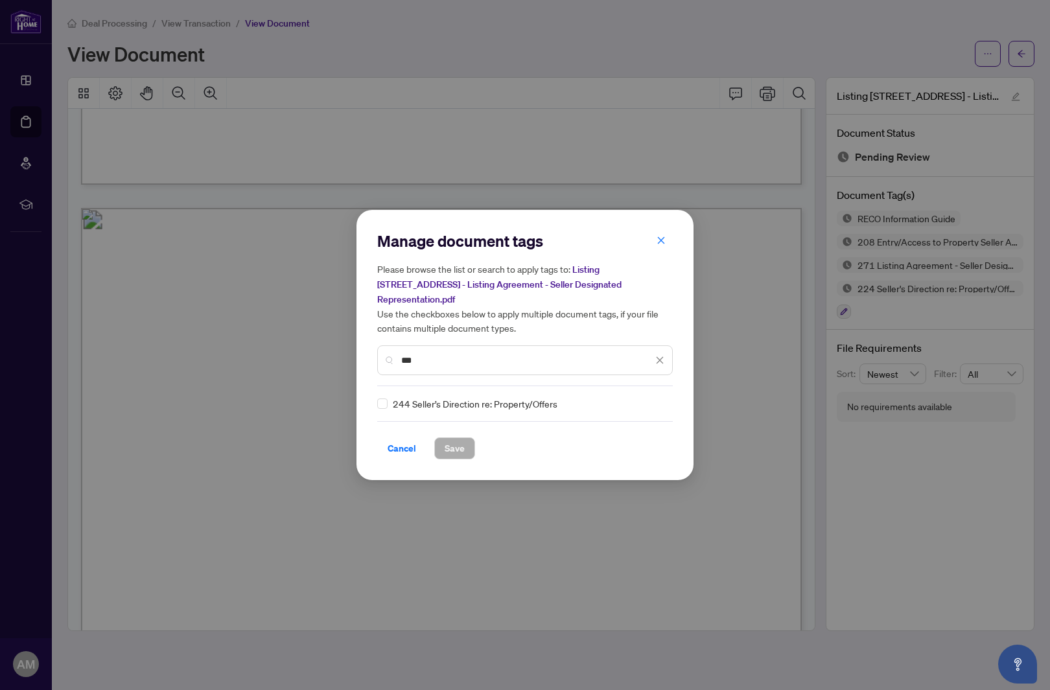
type input "***"
click at [463, 447] on span "Save" at bounding box center [454, 448] width 20 height 21
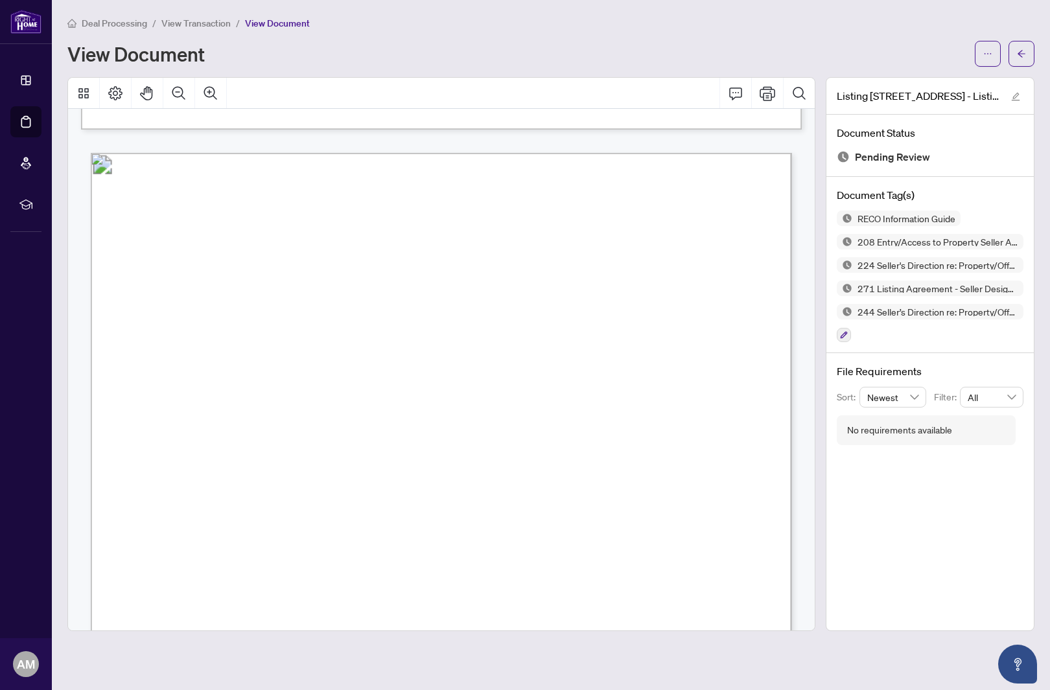
scroll to position [20047, 0]
click at [844, 334] on icon "button" at bounding box center [844, 335] width 8 height 8
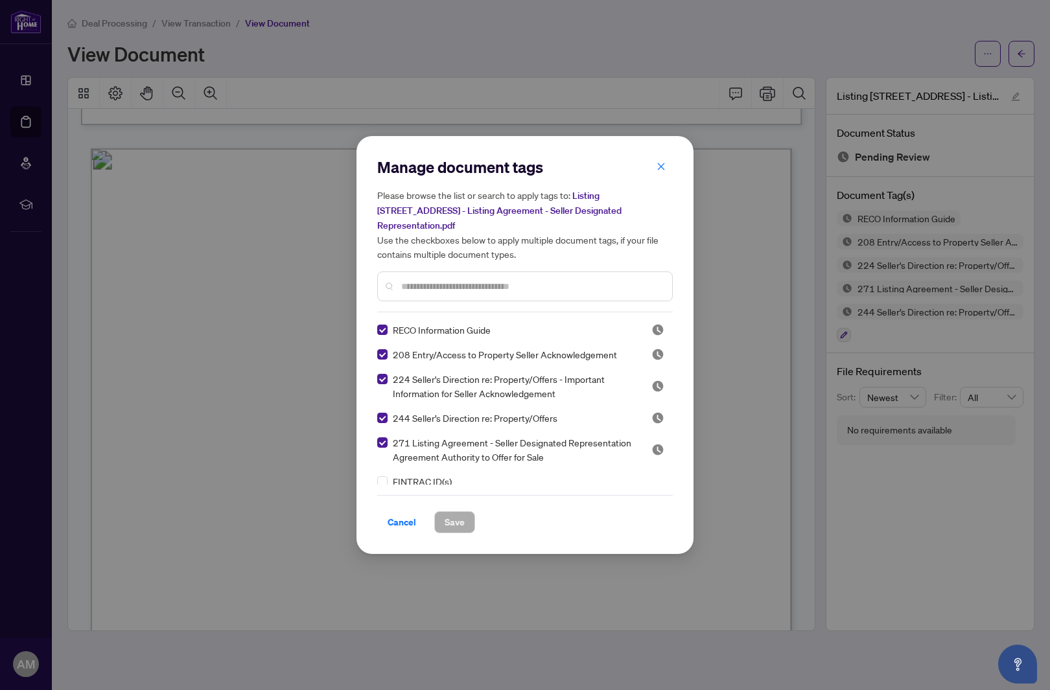
click at [465, 361] on div "RECO Information Guide 208 Entry/Access to Property Seller Acknowledgement 224 …" at bounding box center [524, 404] width 295 height 162
click at [436, 289] on input "text" at bounding box center [531, 286] width 260 height 14
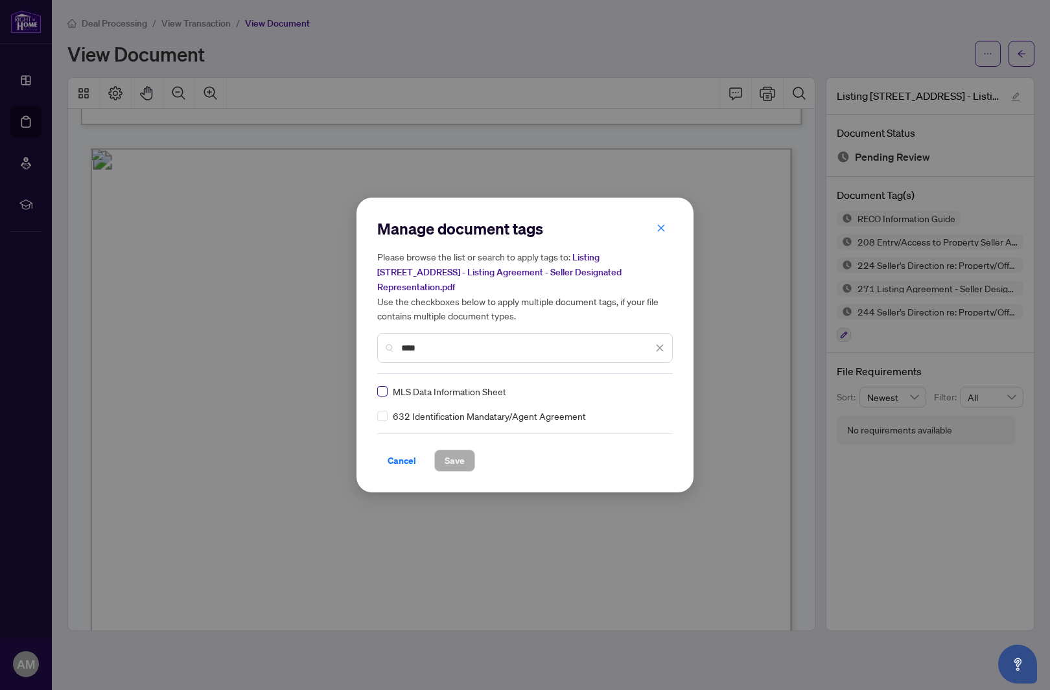
type input "****"
click at [459, 464] on span "Save" at bounding box center [454, 460] width 20 height 21
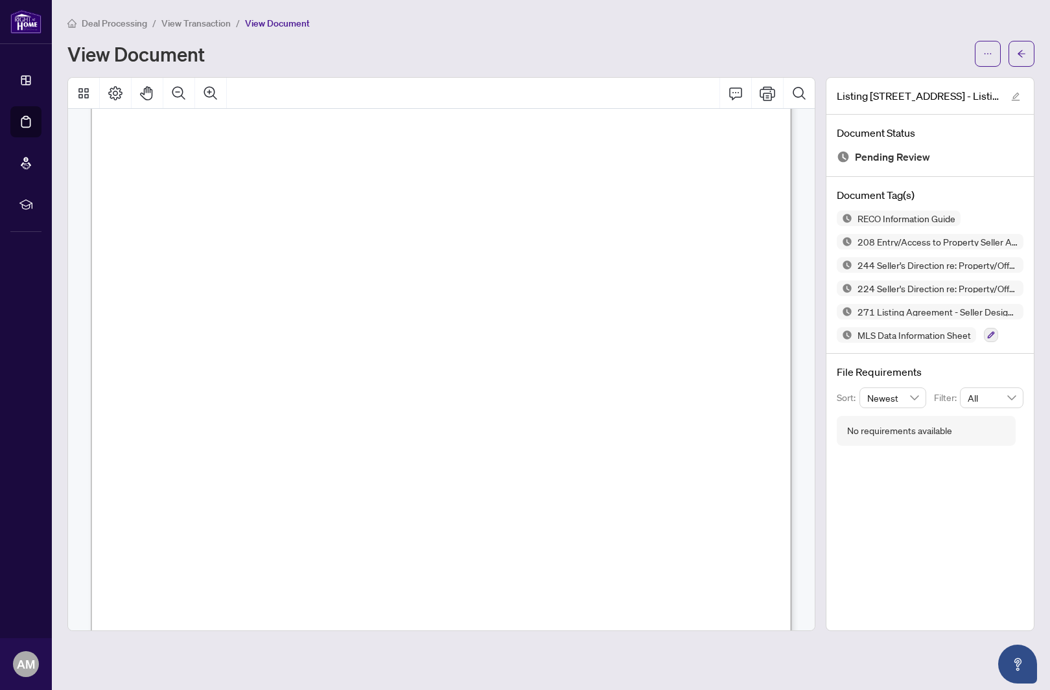
scroll to position [21584, 0]
click at [1024, 54] on icon "arrow-left" at bounding box center [1021, 53] width 9 height 9
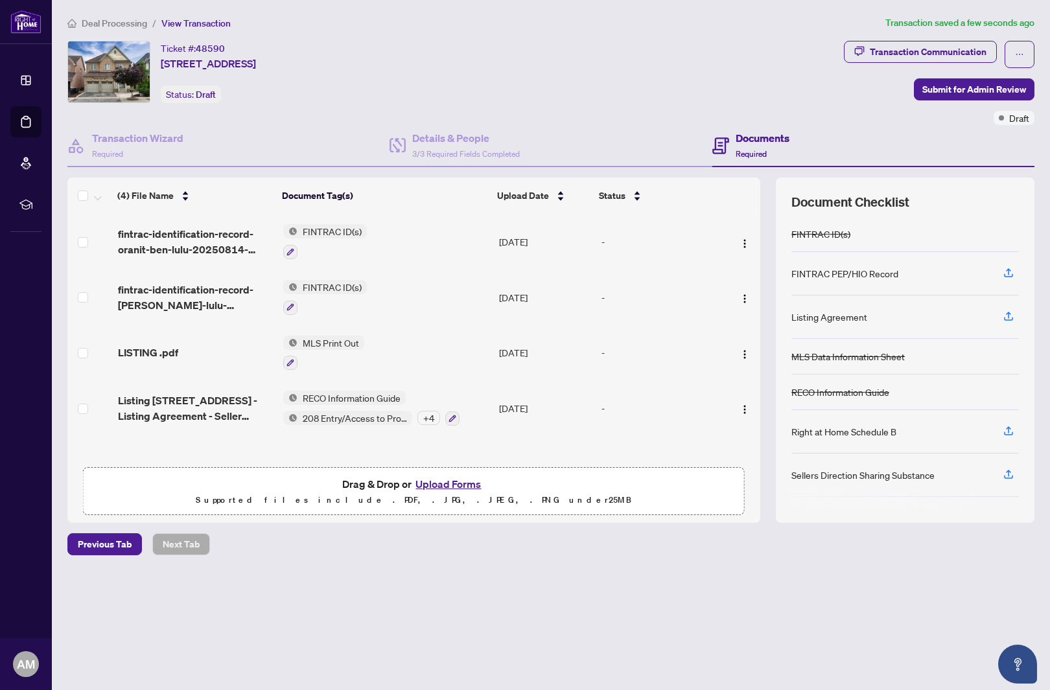
scroll to position [1, 0]
click at [965, 93] on span "Submit for Admin Review" at bounding box center [974, 89] width 104 height 21
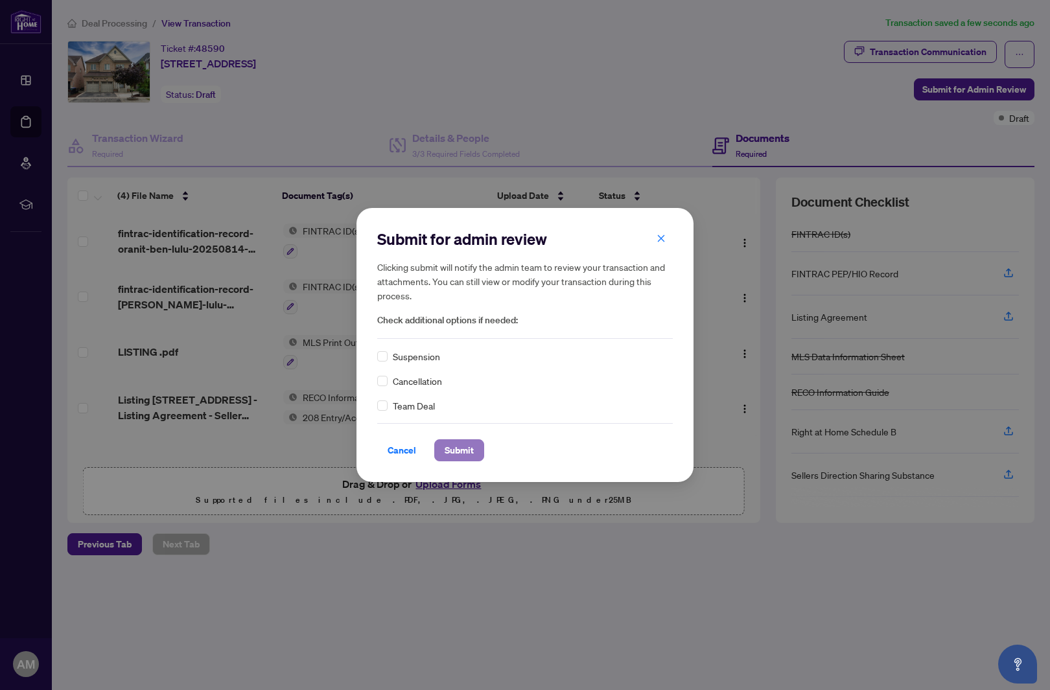
click at [464, 450] on span "Submit" at bounding box center [458, 450] width 29 height 21
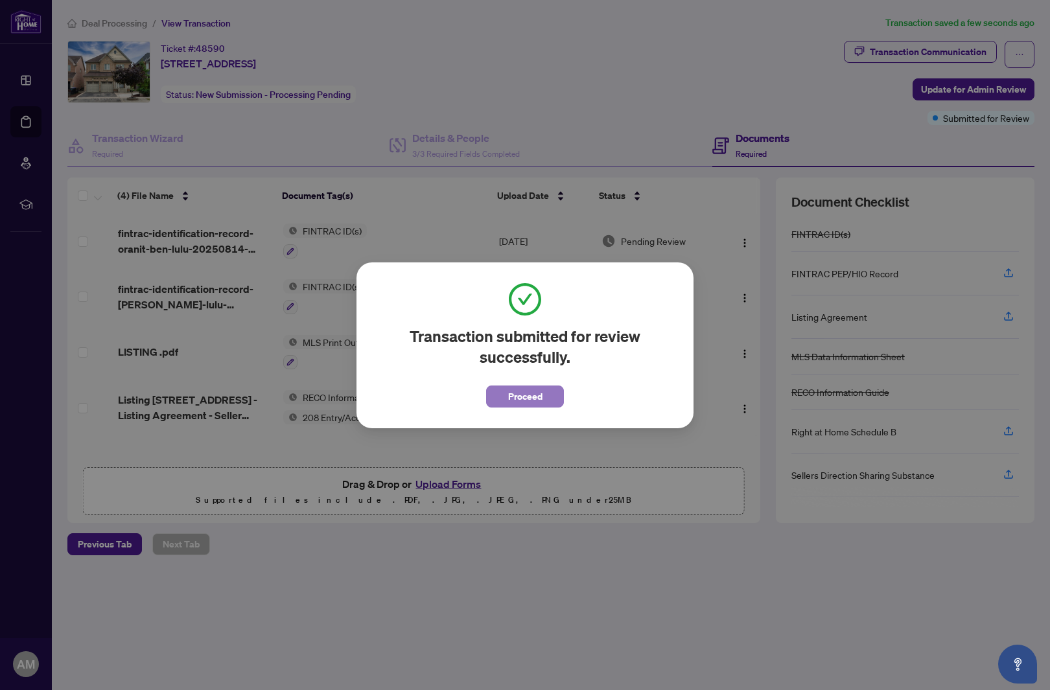
click at [536, 402] on span "Proceed" at bounding box center [525, 396] width 34 height 21
